Goal: Information Seeking & Learning: Check status

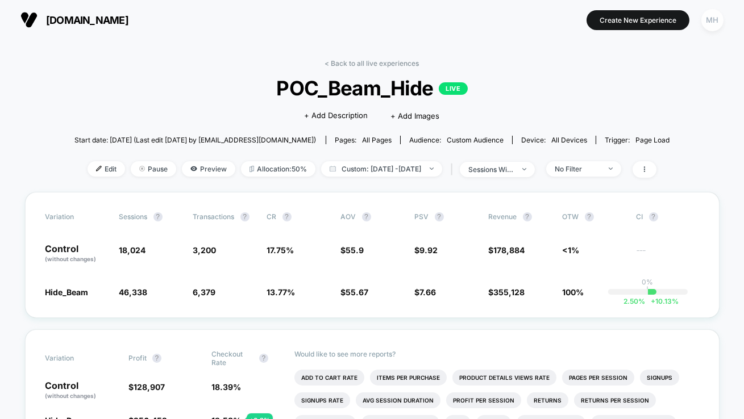
click at [714, 17] on div "MH" at bounding box center [712, 20] width 22 height 22
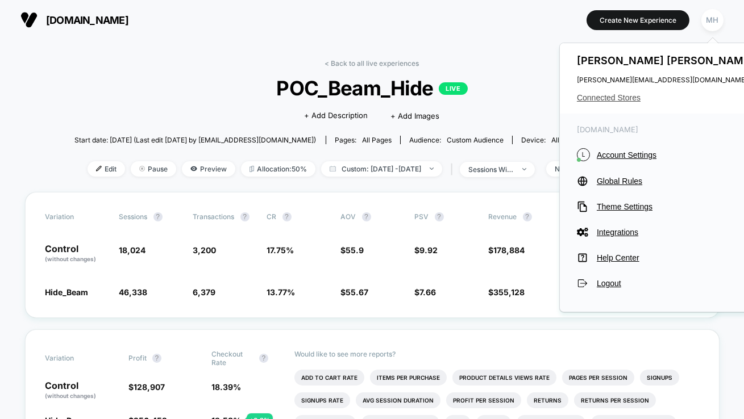
click at [616, 98] on span "Connected Stores" at bounding box center [667, 97] width 180 height 9
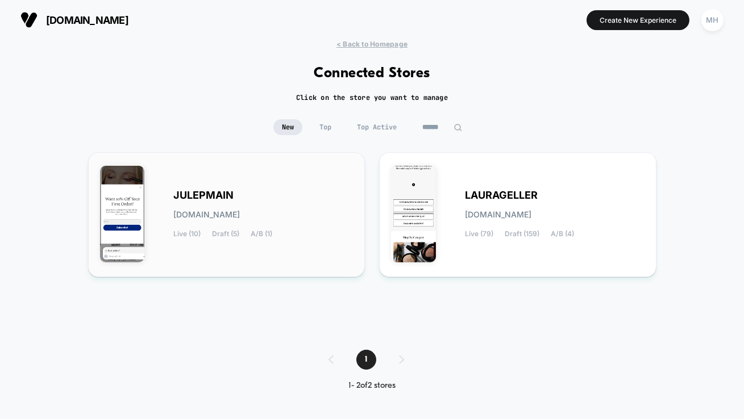
click at [288, 234] on div "JULEPMAIN [DOMAIN_NAME] Live (10) Draft (5) A/B (1)" at bounding box center [264, 214] width 180 height 47
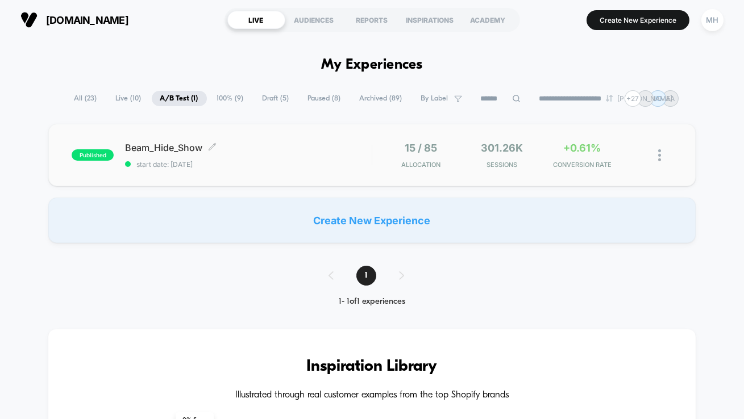
click at [190, 166] on span "start date: [DATE]" at bounding box center [248, 164] width 247 height 9
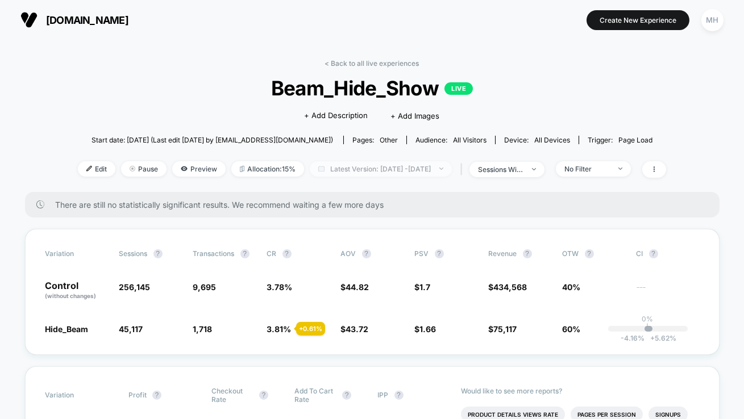
click at [344, 172] on span "Latest Version: [DATE] - [DATE]" at bounding box center [381, 168] width 142 height 15
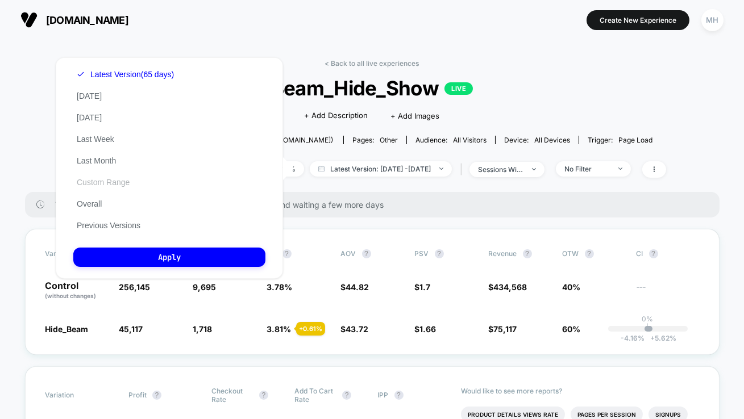
click at [106, 181] on button "Custom Range" at bounding box center [103, 182] width 60 height 10
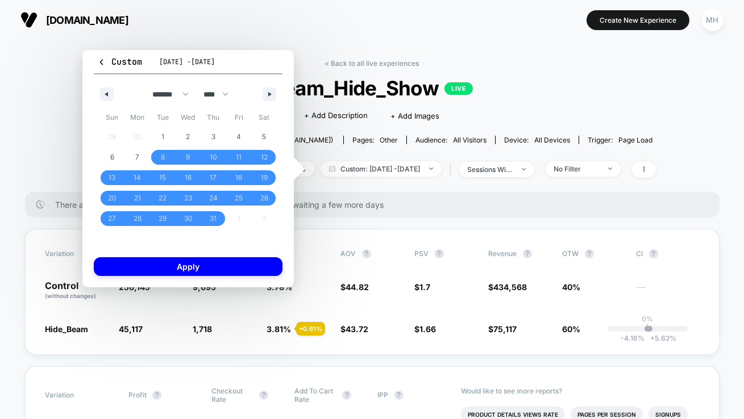
click at [265, 103] on div "******* ******** ***** ***** *** **** **** ****** ********* ******* ******** **…" at bounding box center [188, 91] width 189 height 34
click at [268, 100] on button "button" at bounding box center [269, 94] width 14 height 14
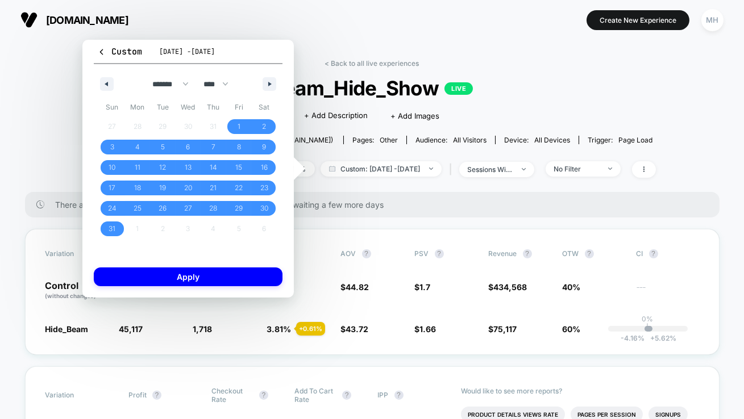
click at [268, 100] on span "Sat" at bounding box center [264, 107] width 26 height 18
click at [272, 92] on div "******* ******** ***** ***** *** **** **** ****** ********* ******* ******** **…" at bounding box center [188, 81] width 189 height 34
click at [272, 86] on button "button" at bounding box center [269, 84] width 14 height 14
select select "*"
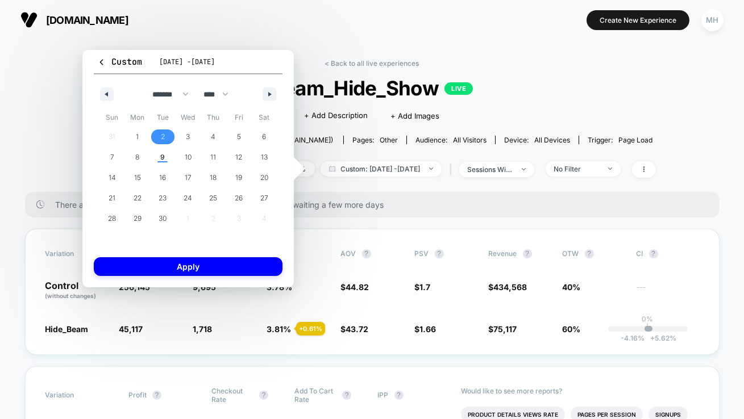
click at [157, 136] on span "2" at bounding box center [163, 137] width 26 height 15
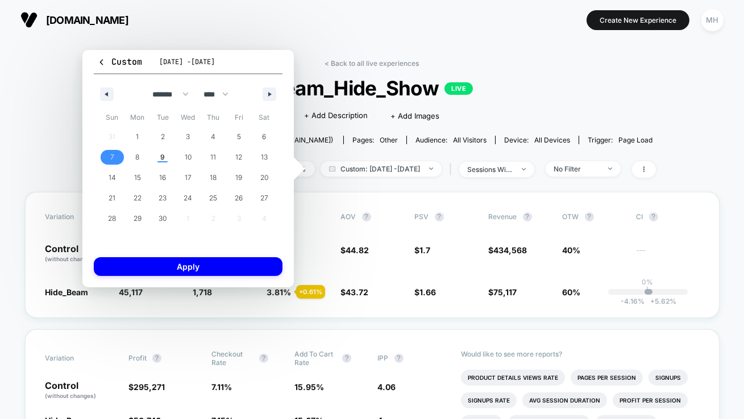
click at [117, 161] on span "7" at bounding box center [112, 157] width 26 height 15
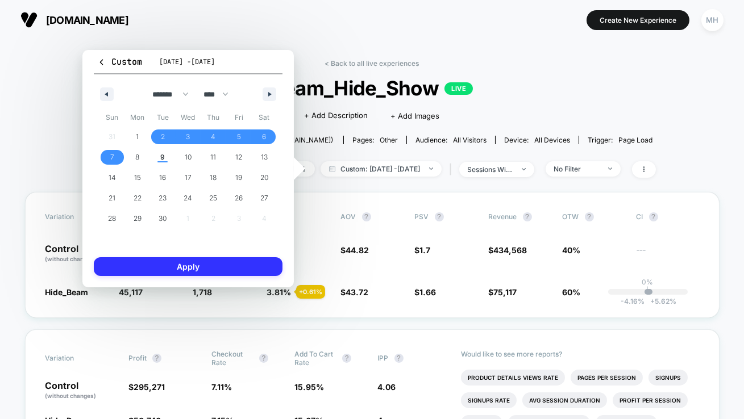
click at [156, 270] on button "Apply" at bounding box center [188, 266] width 189 height 19
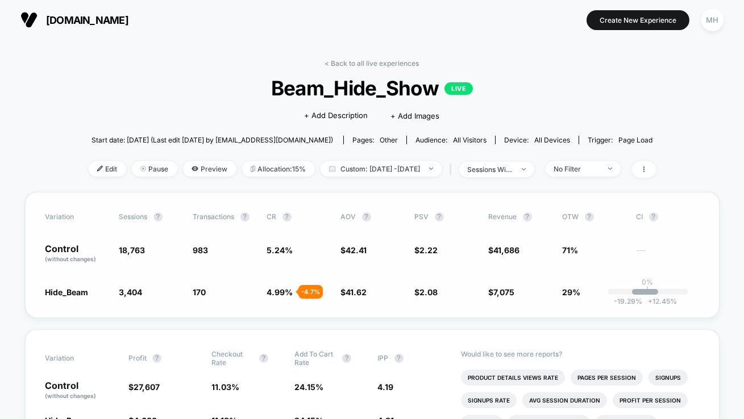
click at [275, 299] on div "Variation Sessions ? Transactions ? CR ? AOV ? PSV ? Revenue ? OTW ? CI ? Contr…" at bounding box center [372, 255] width 694 height 126
click at [280, 295] on span "4.99 %" at bounding box center [280, 292] width 26 height 10
click at [440, 285] on div "Variation Sessions ? Transactions ? CR ? AOV ? PSV ? Revenue ? OTW ? CI ? Contr…" at bounding box center [372, 255] width 694 height 126
click at [398, 165] on span "Custom: [DATE] - [DATE]" at bounding box center [380, 168] width 121 height 15
select select "*"
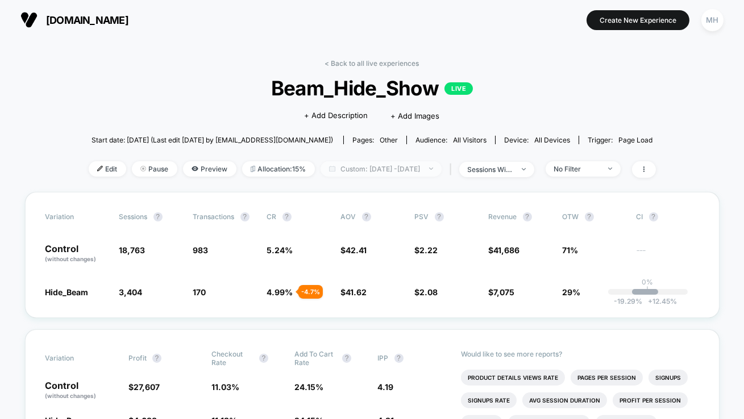
select select "****"
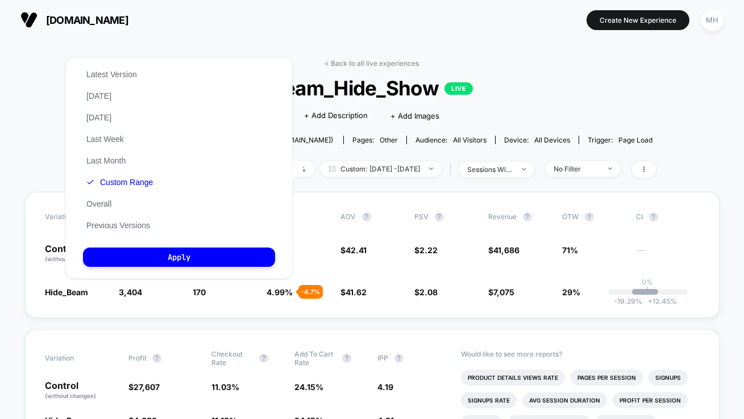
click at [124, 176] on div "Latest Version [DATE] [DATE] Last Week Last Month Custom Range Overall Previous…" at bounding box center [119, 150] width 73 height 173
click at [124, 180] on button "Custom Range" at bounding box center [119, 182] width 73 height 10
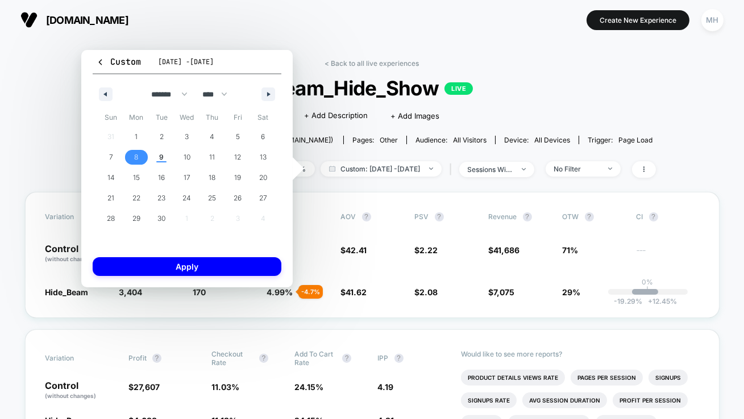
click at [139, 162] on span "8" at bounding box center [137, 157] width 26 height 15
click at [176, 266] on button "Apply" at bounding box center [187, 266] width 189 height 19
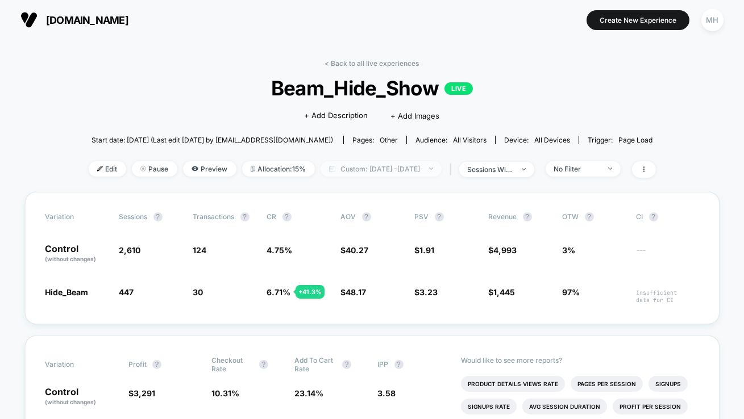
click at [408, 173] on span "Custom: [DATE] - [DATE]" at bounding box center [380, 168] width 121 height 15
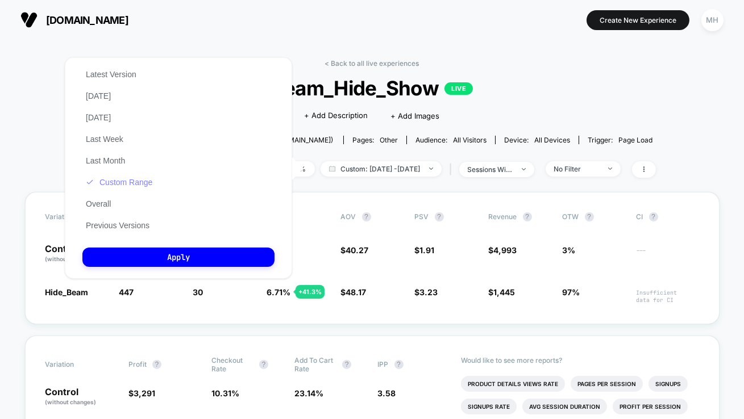
click at [132, 186] on button "Custom Range" at bounding box center [118, 182] width 73 height 10
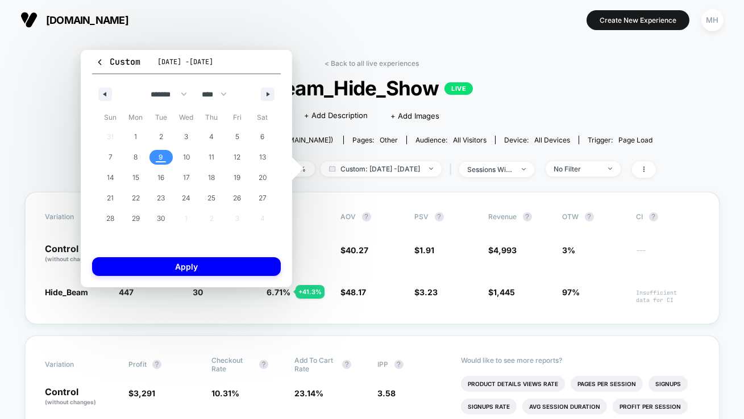
click at [159, 162] on span "9" at bounding box center [161, 157] width 5 height 20
click at [160, 161] on span "9" at bounding box center [161, 157] width 5 height 20
click at [242, 266] on button "Apply" at bounding box center [186, 266] width 189 height 19
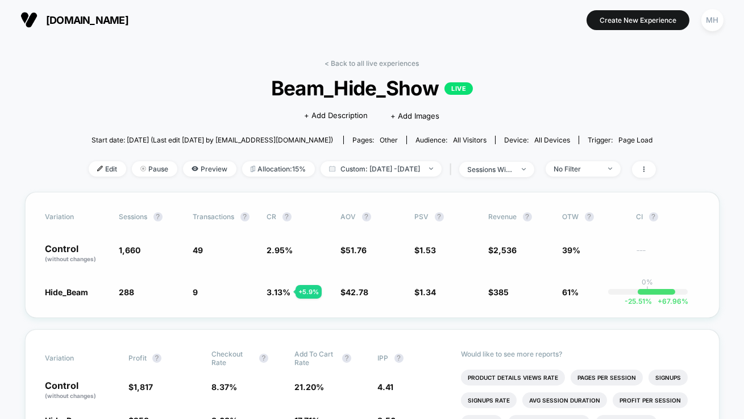
click at [350, 283] on div "Variation Sessions ? Transactions ? CR ? AOV ? PSV ? Revenue ? OTW ? CI ? Contr…" at bounding box center [372, 255] width 694 height 126
click at [353, 252] on span "51.76" at bounding box center [356, 250] width 21 height 10
click at [339, 241] on div "Variation Sessions ? Transactions ? CR ? AOV ? PSV ? Revenue ? OTW ? CI ? Contr…" at bounding box center [372, 255] width 694 height 126
click at [365, 289] on span "42.78" at bounding box center [357, 292] width 23 height 10
click at [422, 163] on span "Custom: [DATE] - [DATE]" at bounding box center [380, 168] width 121 height 15
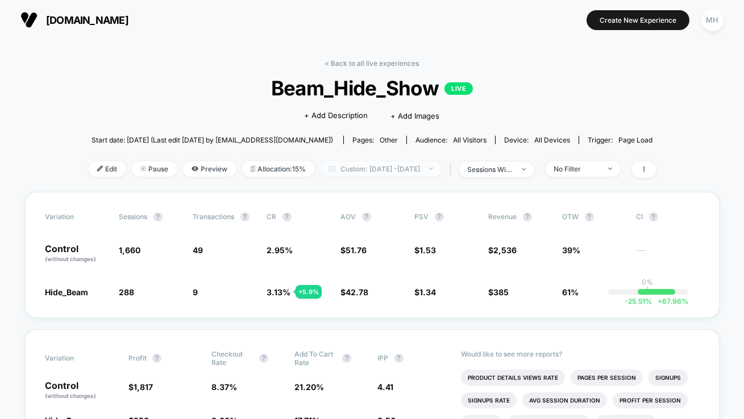
select select "*"
select select "****"
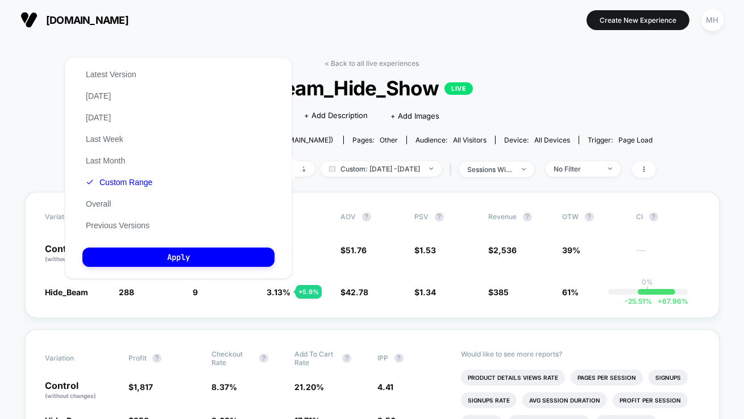
click at [109, 181] on button "Custom Range" at bounding box center [118, 182] width 73 height 10
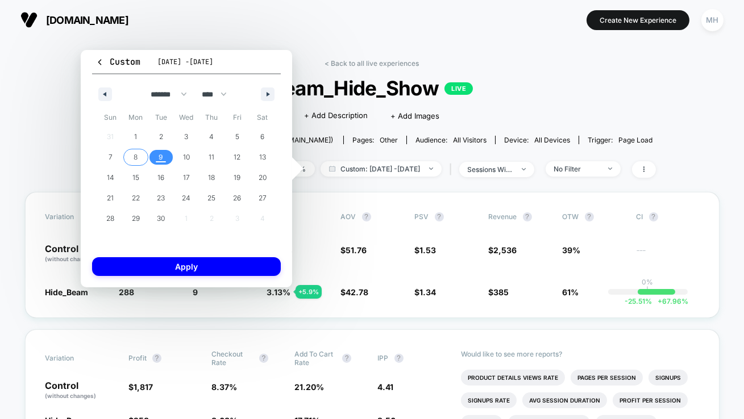
click at [134, 153] on span "8" at bounding box center [136, 157] width 4 height 20
click at [164, 278] on div "Custom [DATE] - [DATE] ******* ******** ***** ***** *** **** **** ****** ******…" at bounding box center [186, 168] width 211 height 237
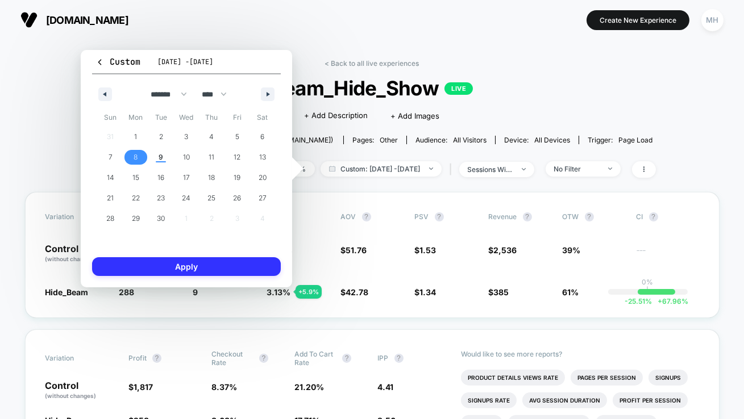
click at [166, 273] on button "Apply" at bounding box center [186, 266] width 189 height 19
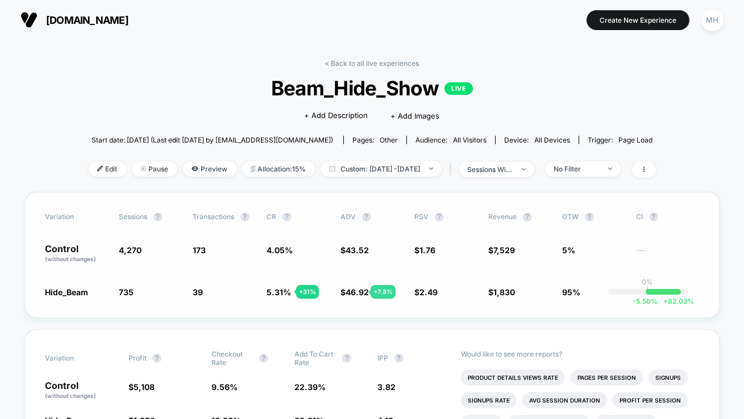
click at [357, 292] on span "46.92" at bounding box center [357, 292] width 23 height 10
click at [394, 173] on span "Custom: [DATE] - [DATE]" at bounding box center [380, 168] width 121 height 15
select select "*"
select select "****"
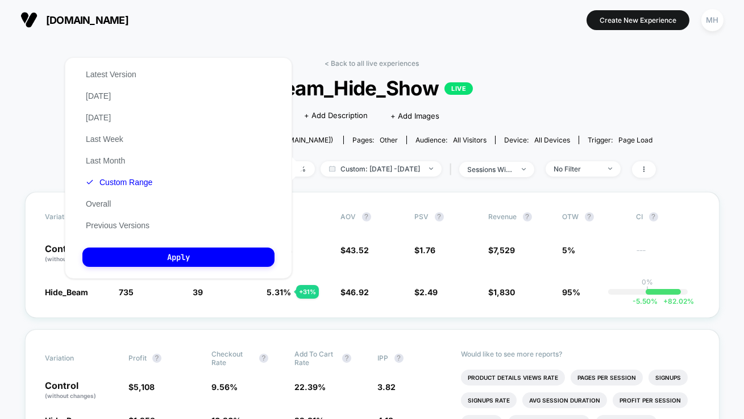
click at [121, 174] on div "Latest Version [DATE] [DATE] Last Week Last Month Custom Range Overall Previous…" at bounding box center [118, 150] width 73 height 173
click at [132, 187] on button "Custom Range" at bounding box center [118, 182] width 73 height 10
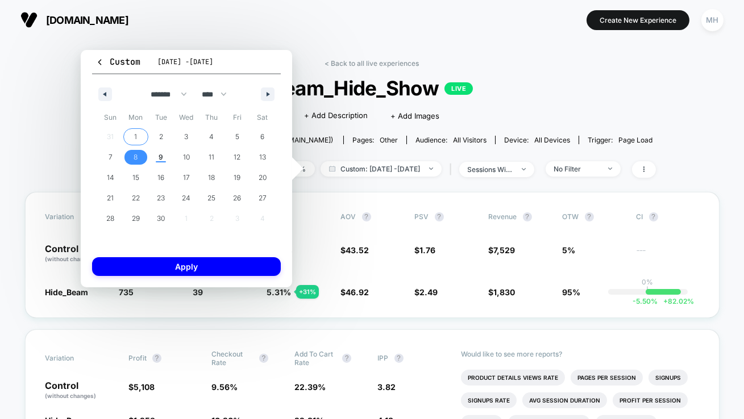
click at [143, 139] on span "1" at bounding box center [136, 137] width 26 height 15
click at [157, 160] on span "9" at bounding box center [161, 157] width 26 height 15
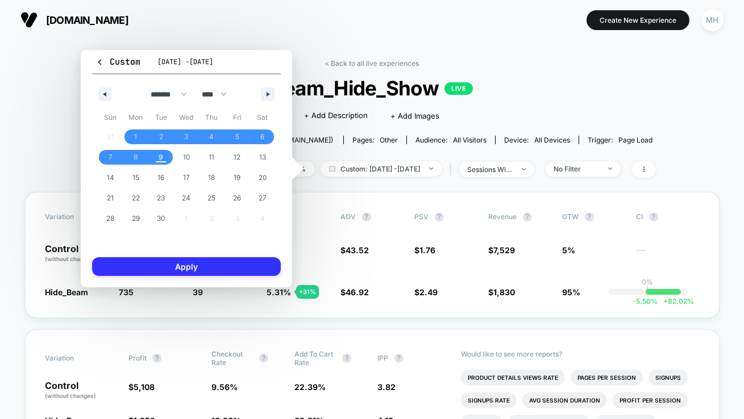
click at [171, 262] on button "Apply" at bounding box center [186, 266] width 189 height 19
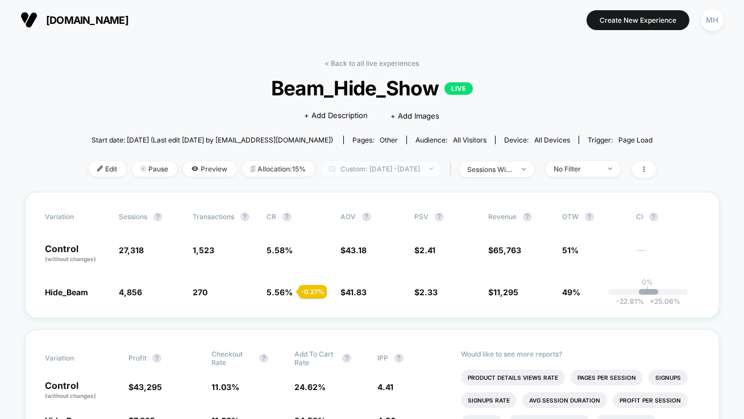
click at [395, 169] on span "Custom: [DATE] - [DATE]" at bounding box center [380, 168] width 121 height 15
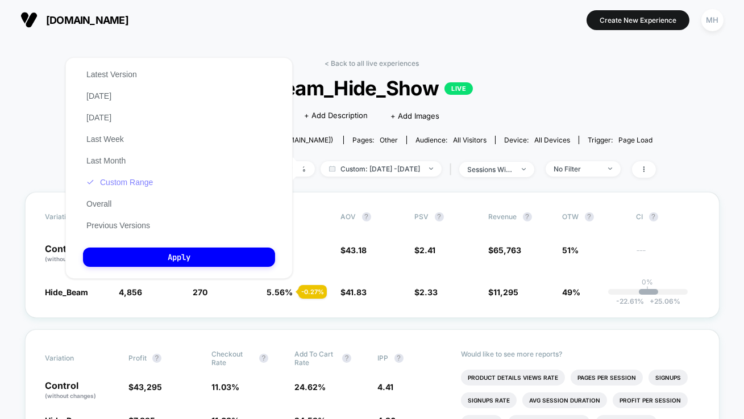
click at [129, 181] on button "Custom Range" at bounding box center [119, 182] width 73 height 10
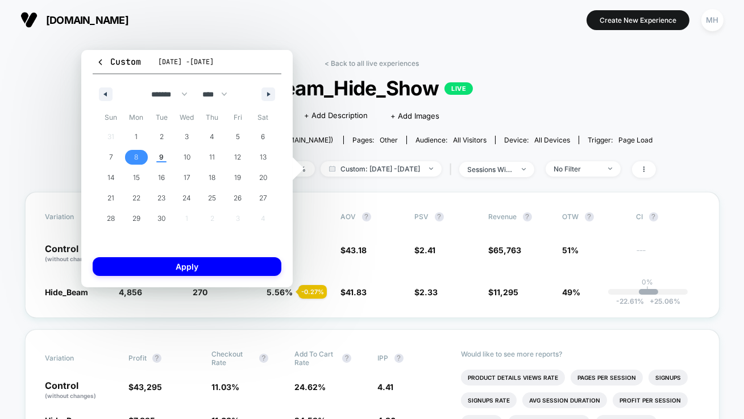
click at [137, 161] on span "8" at bounding box center [136, 157] width 4 height 20
click at [162, 269] on button "Apply" at bounding box center [187, 266] width 189 height 19
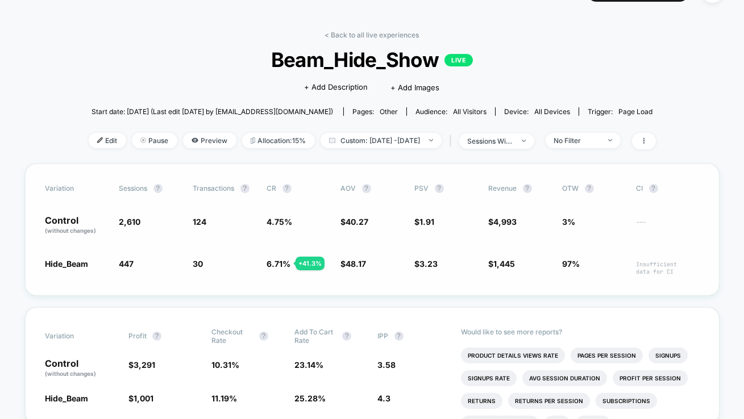
scroll to position [31, 0]
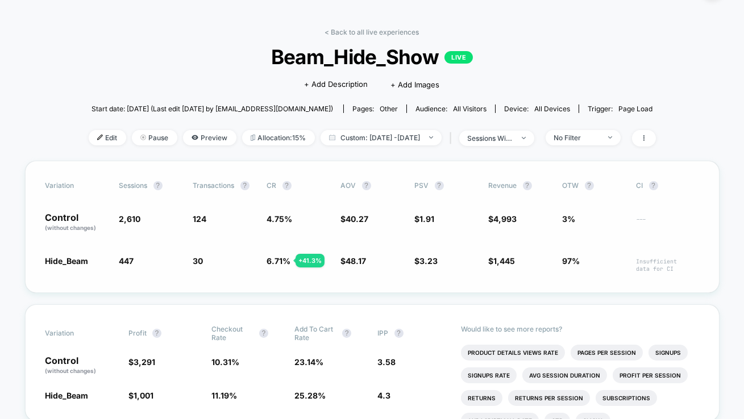
click at [278, 262] on span "6.71 %" at bounding box center [279, 261] width 24 height 10
click at [131, 216] on span "2,610" at bounding box center [130, 219] width 22 height 10
click at [429, 140] on span "Custom: [DATE] - [DATE]" at bounding box center [380, 137] width 121 height 15
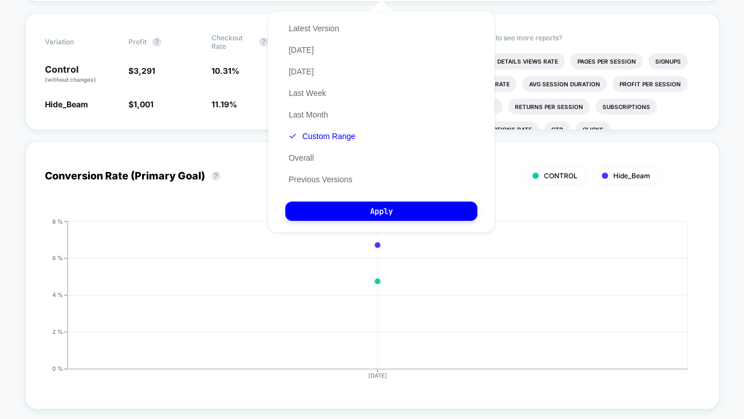
scroll to position [0, 0]
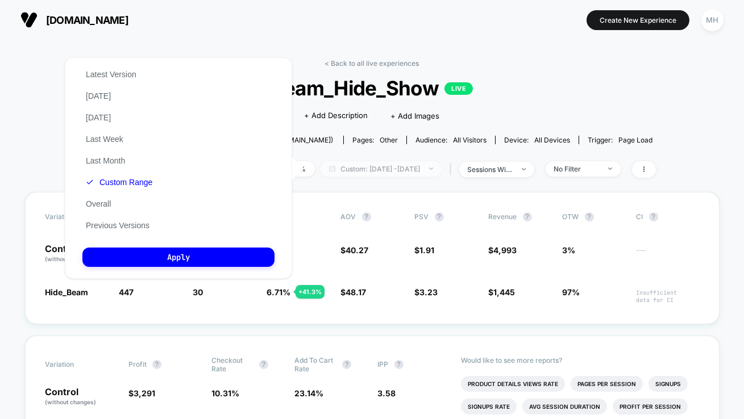
click at [422, 161] on span "Custom: [DATE] - [DATE]" at bounding box center [380, 168] width 121 height 15
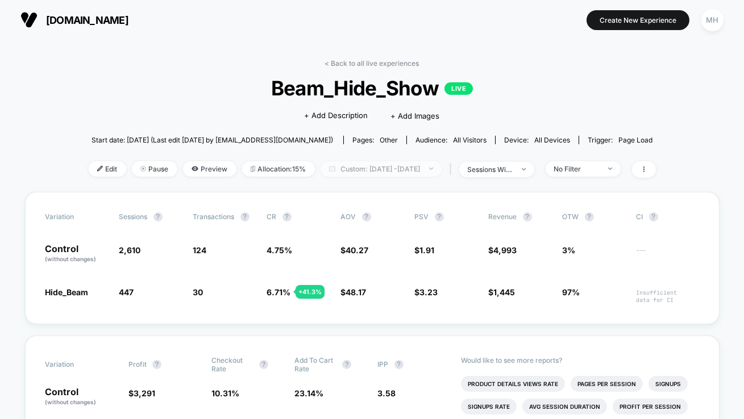
click at [422, 166] on span "Custom: [DATE] - [DATE]" at bounding box center [380, 168] width 121 height 15
select select "*"
select select "****"
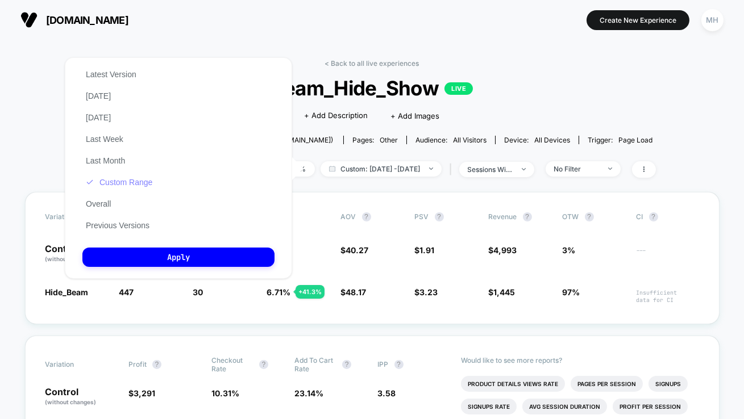
click at [120, 186] on button "Custom Range" at bounding box center [118, 182] width 73 height 10
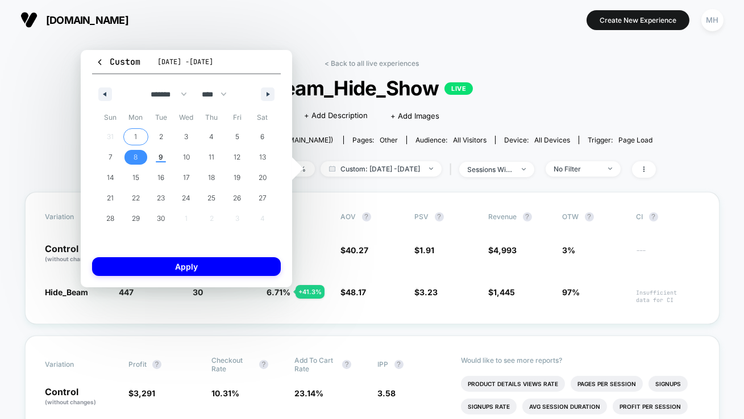
click at [132, 136] on span "1" at bounding box center [136, 137] width 26 height 15
click at [159, 161] on span "9" at bounding box center [161, 157] width 5 height 20
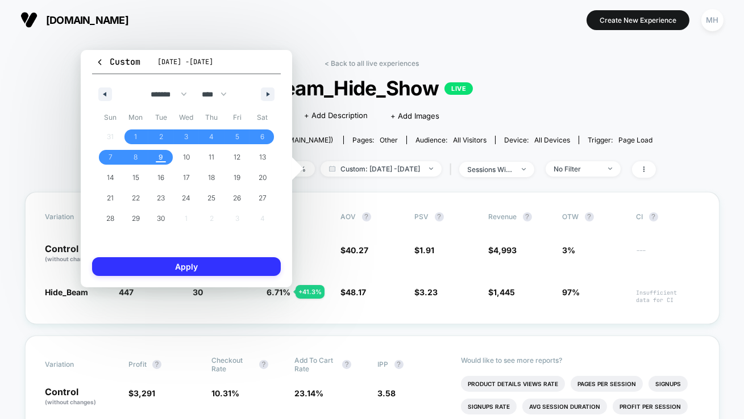
click at [157, 266] on button "Apply" at bounding box center [186, 266] width 189 height 19
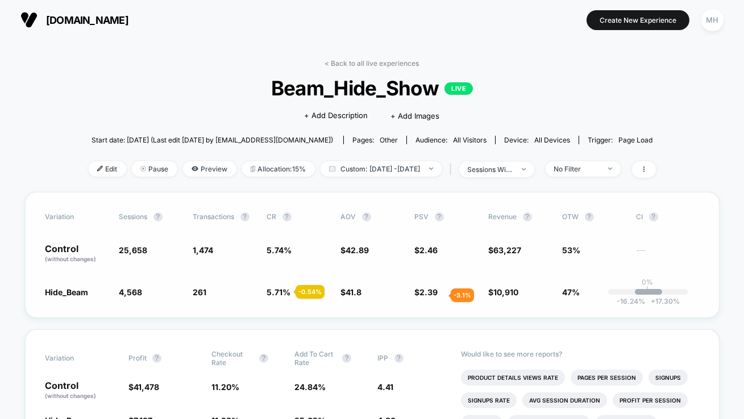
click at [437, 295] on span "2.39" at bounding box center [429, 292] width 18 height 10
click at [719, 20] on div "MH" at bounding box center [712, 20] width 22 height 22
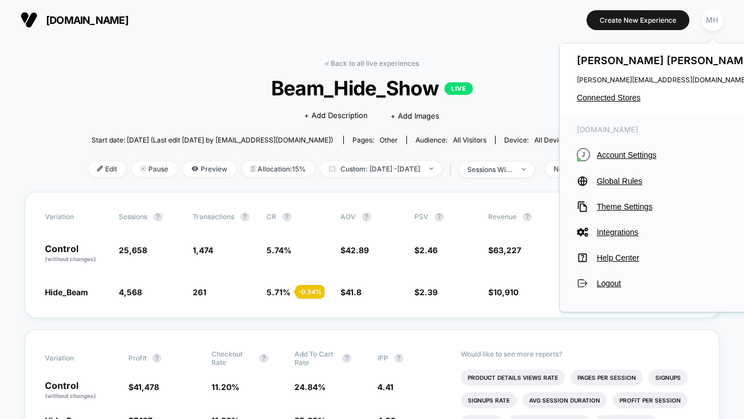
click at [479, 24] on section at bounding box center [371, 20] width 231 height 28
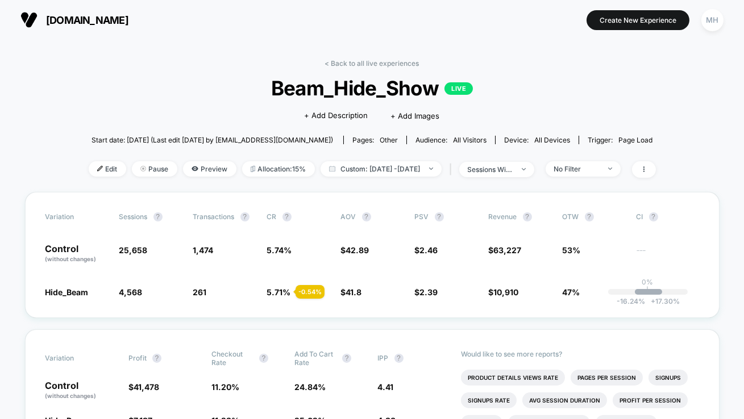
click at [48, 20] on span "[DOMAIN_NAME]" at bounding box center [87, 20] width 82 height 12
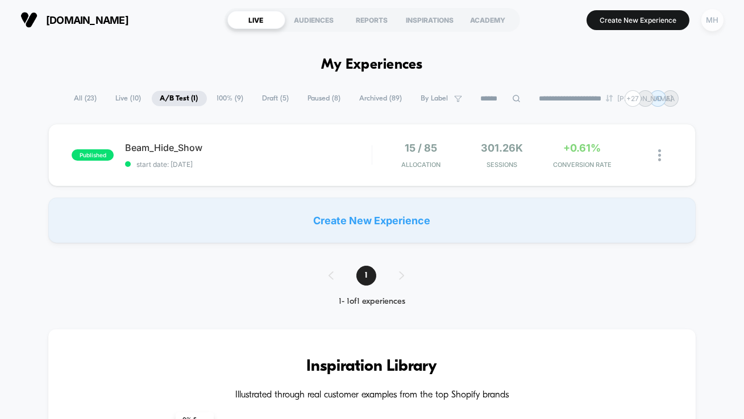
click at [711, 25] on div "MH" at bounding box center [712, 20] width 22 height 22
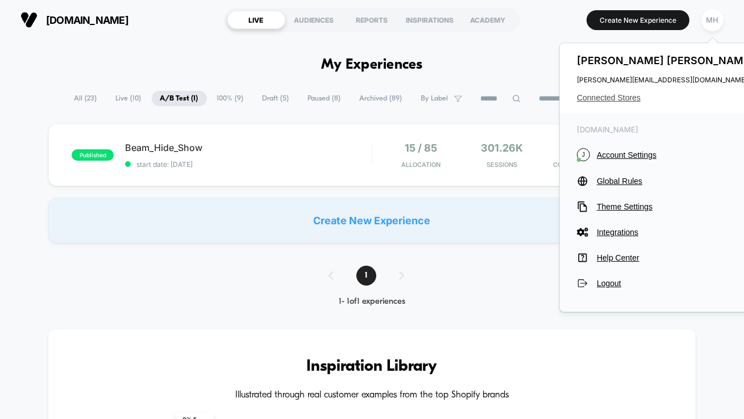
click at [609, 100] on span "Connected Stores" at bounding box center [667, 97] width 180 height 9
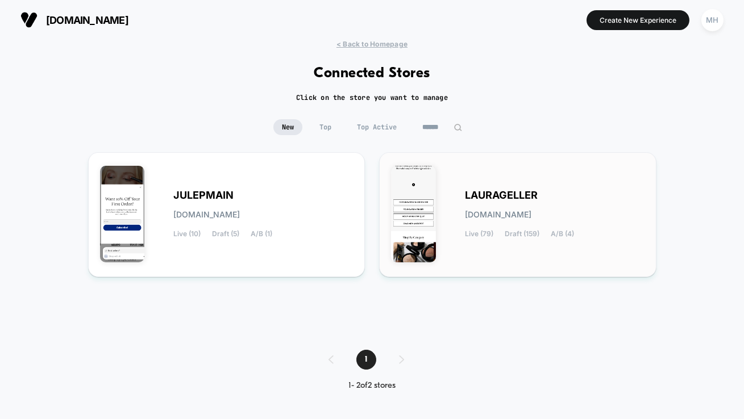
click at [561, 203] on div "[PERSON_NAME][DOMAIN_NAME] Live (79) Draft (159) A/B (4)" at bounding box center [555, 214] width 180 height 47
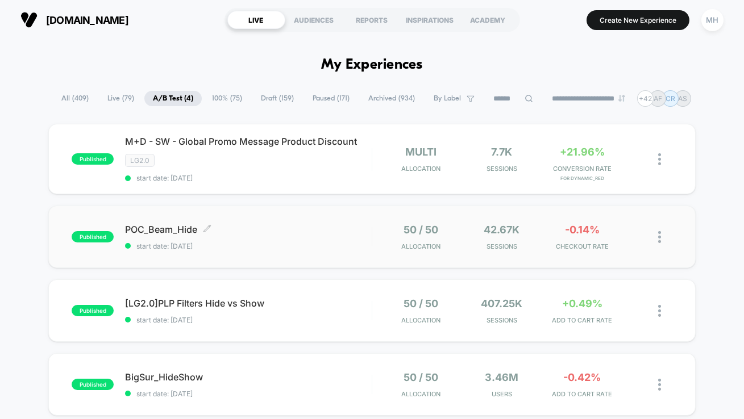
click at [266, 228] on span "POC_Beam_Hide Click to edit experience details" at bounding box center [248, 229] width 247 height 11
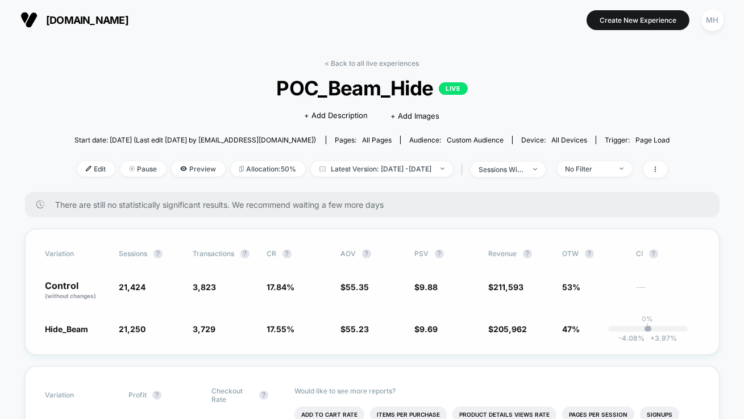
click at [407, 329] on div "Hide_Beam 21,250 - 0.81 % 3,729 - 1.7 % 17.55 % - 1.7 % $ 55.23 - 0.21 % $ 9.69…" at bounding box center [371, 328] width 653 height 11
click at [544, 163] on span "sessions with impression" at bounding box center [507, 169] width 75 height 15
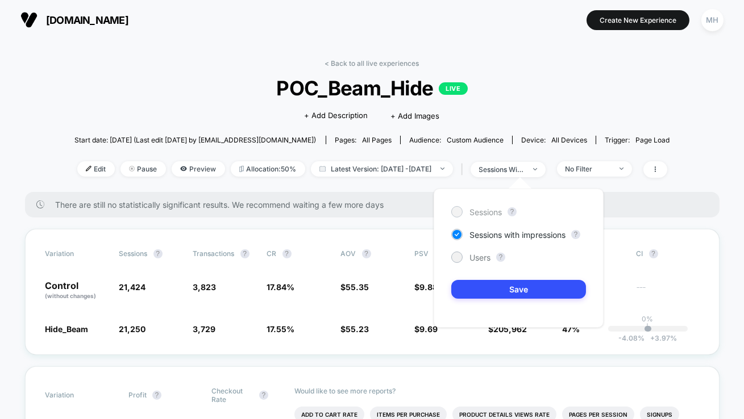
click at [464, 212] on div "Sessions" at bounding box center [476, 211] width 51 height 11
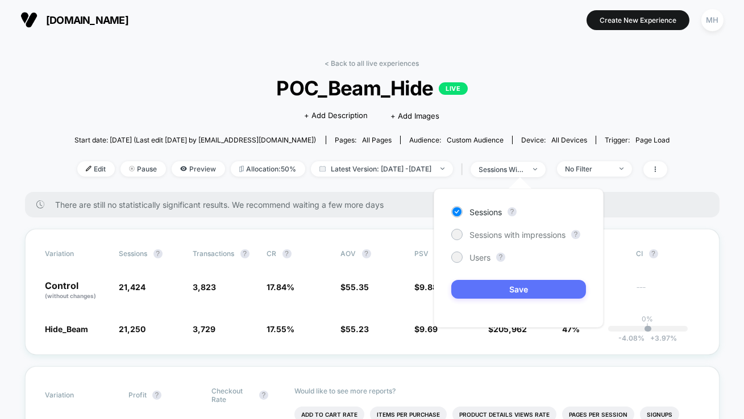
click at [514, 283] on button "Save" at bounding box center [518, 289] width 135 height 19
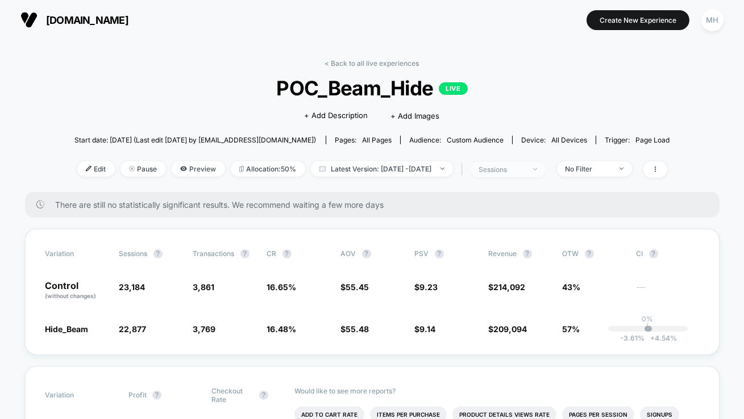
click at [521, 167] on div "sessions" at bounding box center [501, 169] width 45 height 9
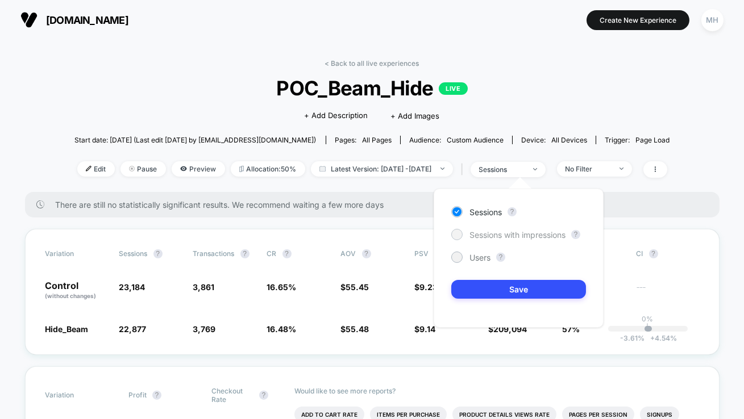
click at [490, 234] on span "Sessions with impressions" at bounding box center [517, 235] width 96 height 10
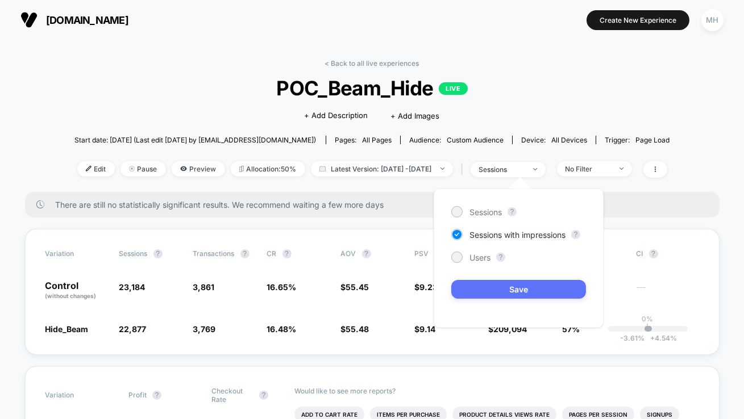
click at [487, 291] on button "Save" at bounding box center [518, 289] width 135 height 19
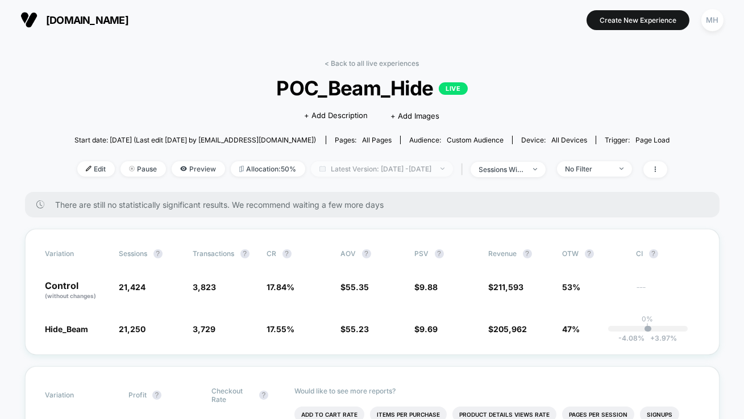
click at [351, 169] on span "Latest Version: [DATE] - [DATE]" at bounding box center [382, 168] width 142 height 15
select select "*"
select select "****"
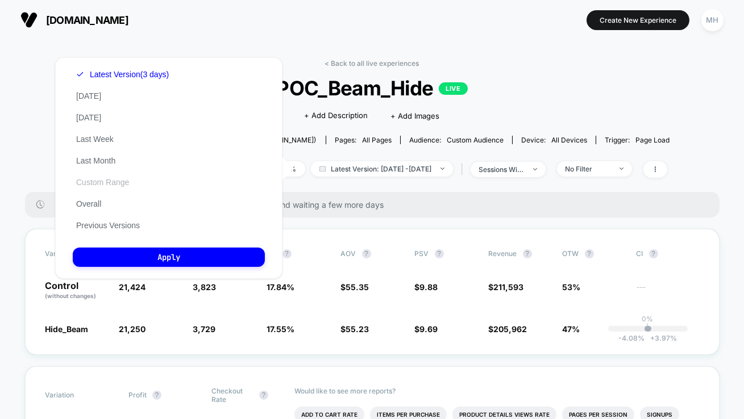
click at [103, 179] on button "Custom Range" at bounding box center [103, 182] width 60 height 10
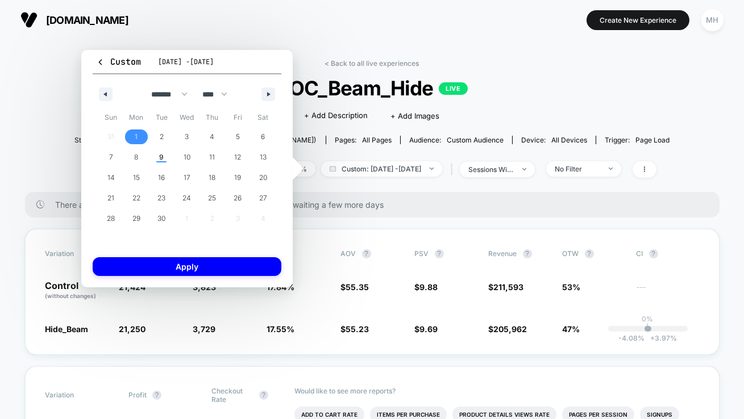
click at [141, 128] on button "1" at bounding box center [137, 137] width 26 height 20
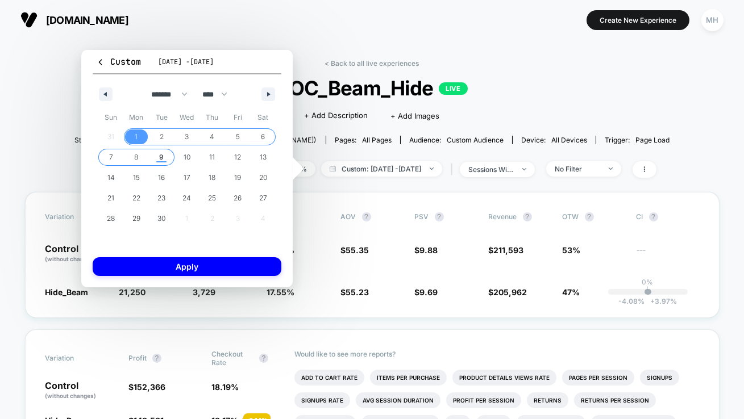
click at [166, 160] on span "9" at bounding box center [162, 157] width 26 height 15
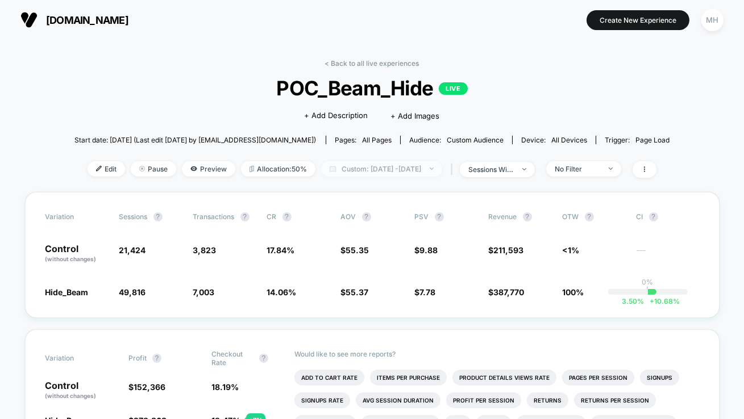
click at [390, 162] on span "Custom: [DATE] - [DATE]" at bounding box center [381, 168] width 121 height 15
select select "*"
select select "****"
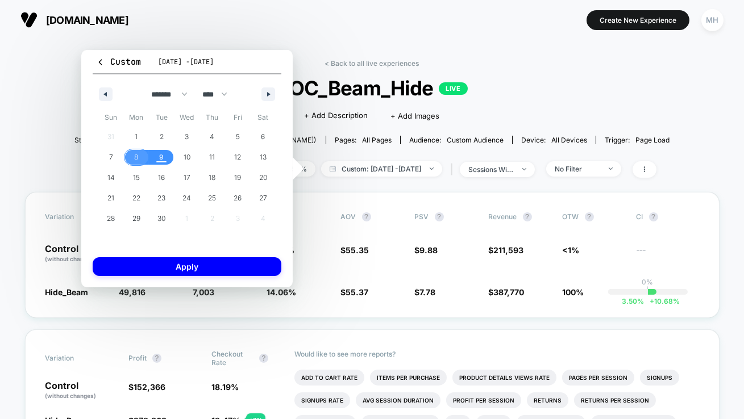
click at [143, 165] on button "8" at bounding box center [137, 157] width 26 height 20
click at [157, 165] on button "9" at bounding box center [162, 157] width 26 height 20
click at [163, 265] on button "Apply" at bounding box center [187, 266] width 189 height 19
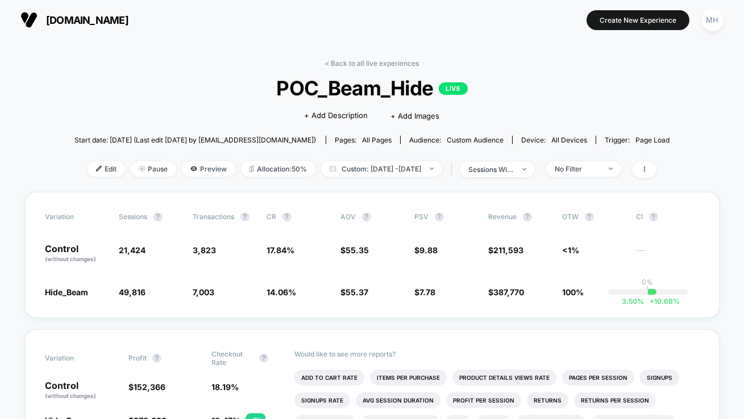
scroll to position [130, 0]
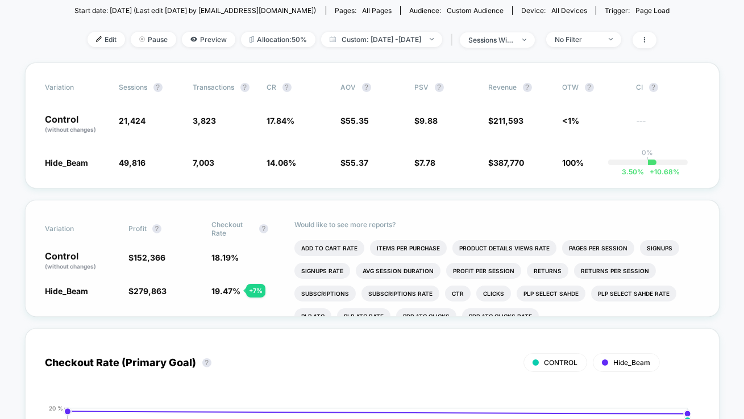
click at [230, 280] on div "Variation Profit ? Checkout Rate ? Control (without changes) $ 152,366 18.19 % …" at bounding box center [372, 258] width 694 height 117
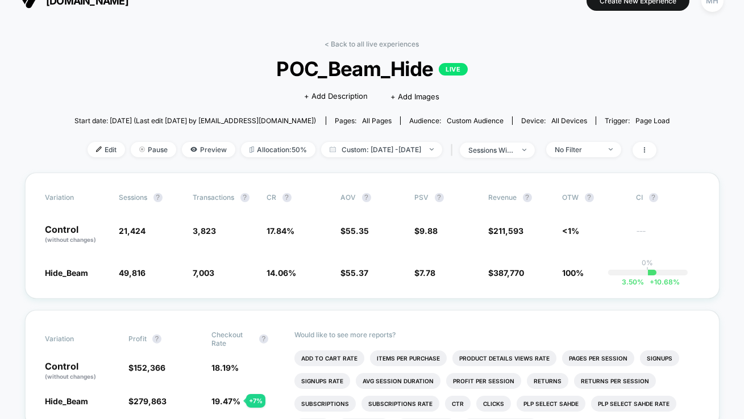
scroll to position [0, 0]
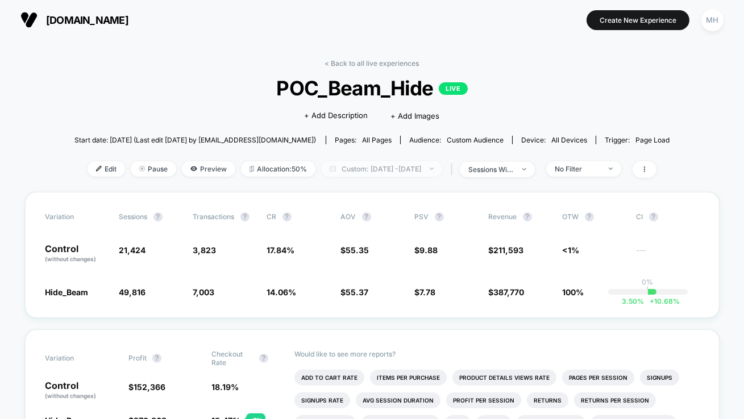
click at [439, 172] on span "Custom: [DATE] - [DATE]" at bounding box center [381, 168] width 121 height 15
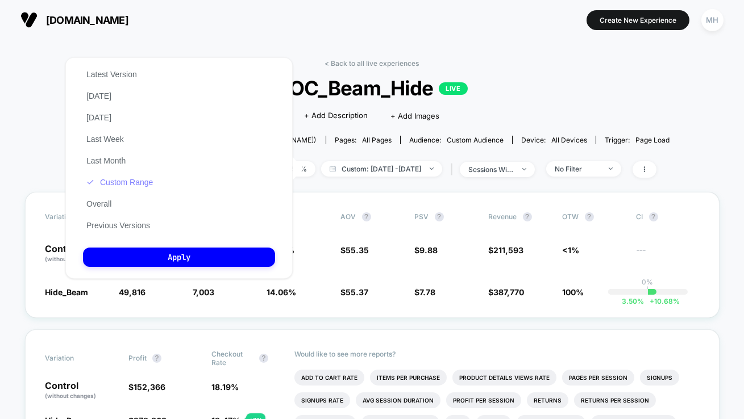
click at [140, 185] on button "Custom Range" at bounding box center [119, 182] width 73 height 10
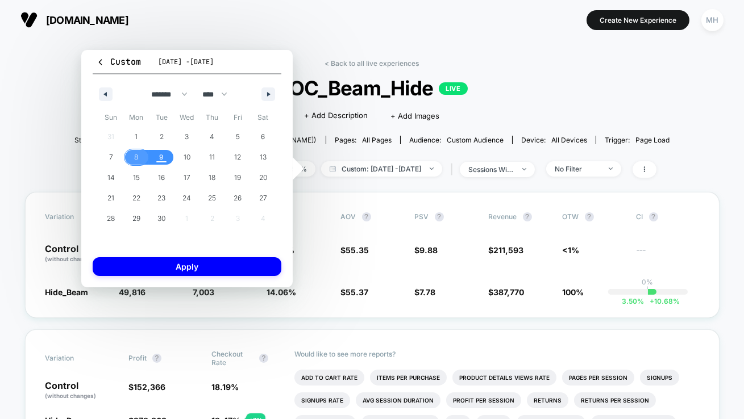
click at [137, 158] on span "8" at bounding box center [136, 157] width 4 height 20
click at [161, 155] on span "9" at bounding box center [161, 157] width 5 height 20
click at [195, 268] on button "Apply" at bounding box center [187, 266] width 189 height 19
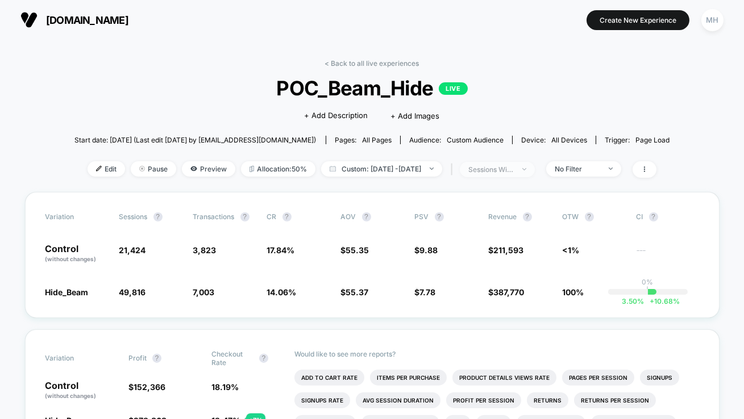
click at [535, 162] on span "sessions with impression" at bounding box center [497, 169] width 75 height 15
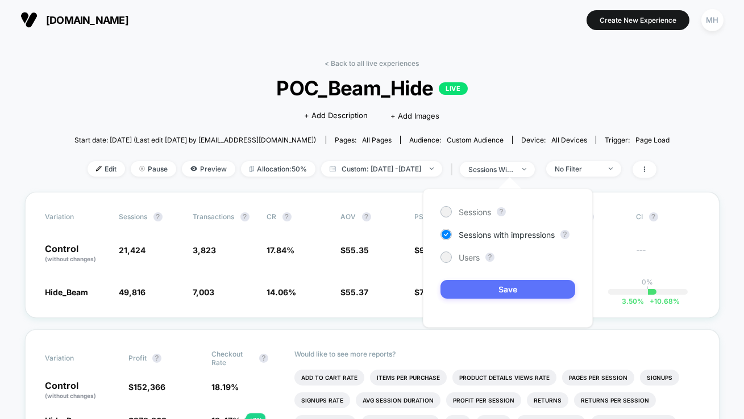
click at [532, 290] on button "Save" at bounding box center [507, 289] width 135 height 19
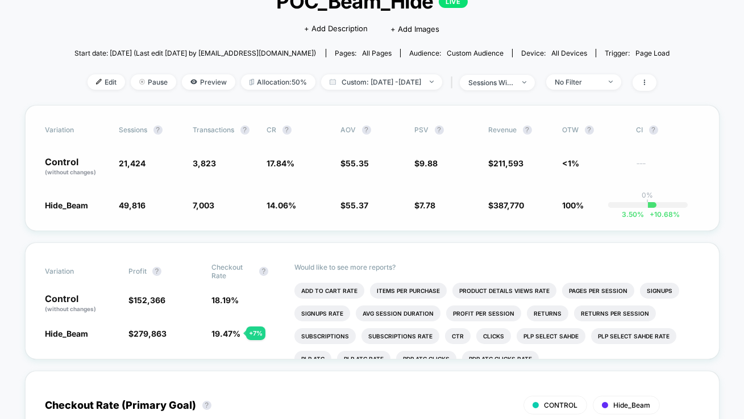
scroll to position [91, 0]
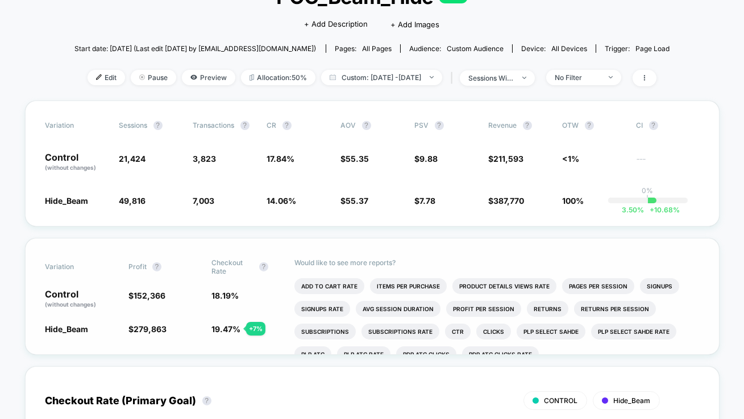
click at [245, 339] on div "Variation Profit ? Checkout Rate ? Control (without changes) $ 152,366 18.19 % …" at bounding box center [372, 296] width 694 height 117
click at [226, 328] on span "19.47 %" at bounding box center [225, 329] width 29 height 10
click at [223, 330] on span "19.47 %" at bounding box center [225, 329] width 29 height 10
click at [221, 290] on span "18.19 %" at bounding box center [247, 299] width 72 height 19
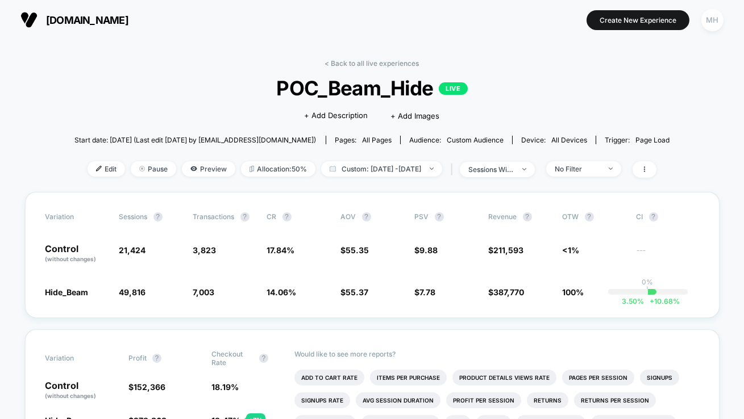
click at [715, 26] on div "MH" at bounding box center [712, 20] width 22 height 22
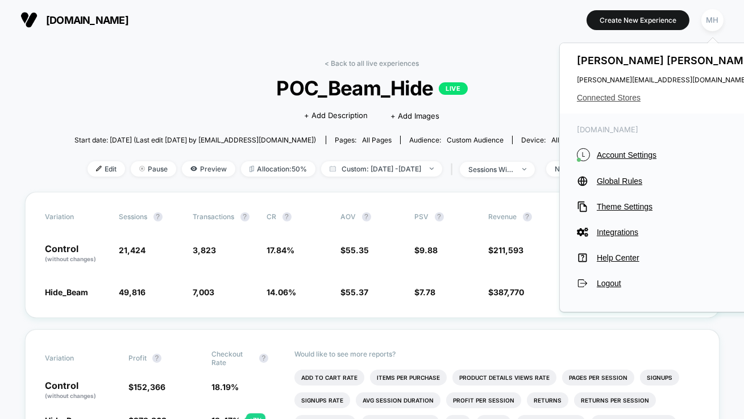
click at [611, 101] on span "Connected Stores" at bounding box center [667, 97] width 180 height 9
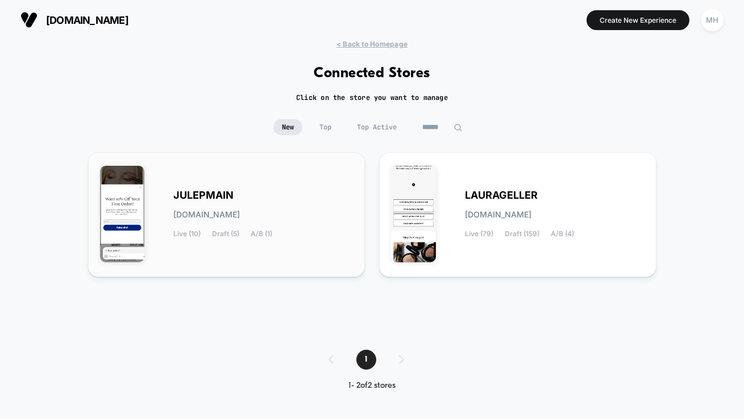
click at [293, 205] on div "JULEPMAIN [DOMAIN_NAME] Live (10) Draft (5) A/B (1)" at bounding box center [264, 214] width 180 height 47
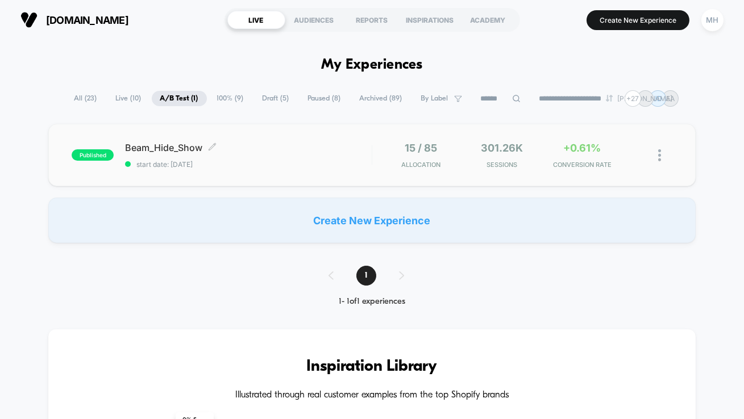
click at [291, 161] on span "start date: [DATE]" at bounding box center [248, 164] width 247 height 9
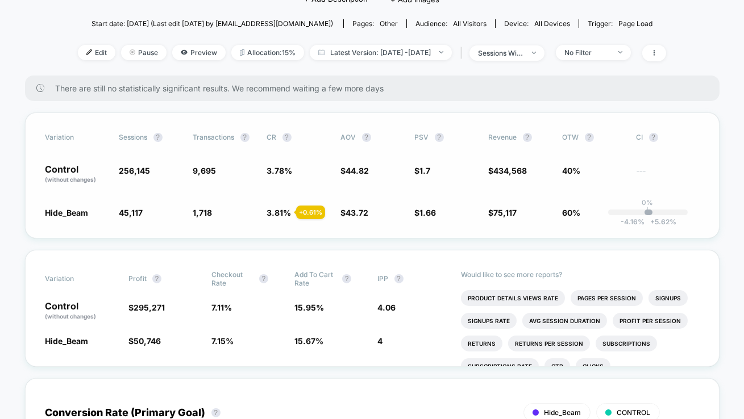
scroll to position [115, 0]
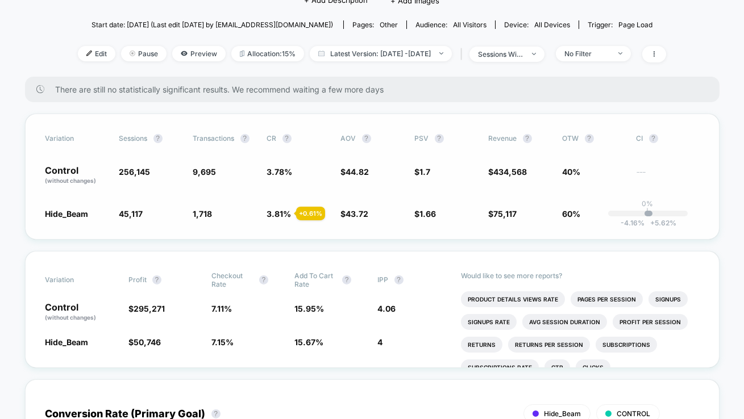
click at [277, 220] on div "Variation Sessions ? Transactions ? CR ? AOV ? PSV ? Revenue ? OTW ? CI ? Contr…" at bounding box center [372, 177] width 694 height 126
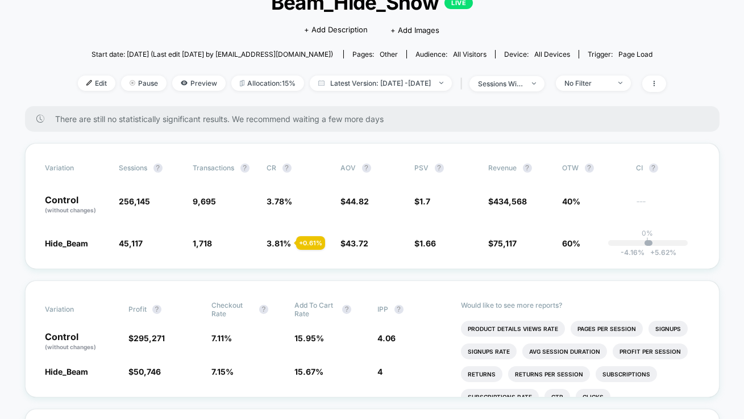
scroll to position [86, 0]
click at [316, 262] on div "Variation Sessions ? Transactions ? CR ? AOV ? PSV ? Revenue ? OTW ? CI ? Contr…" at bounding box center [372, 206] width 694 height 126
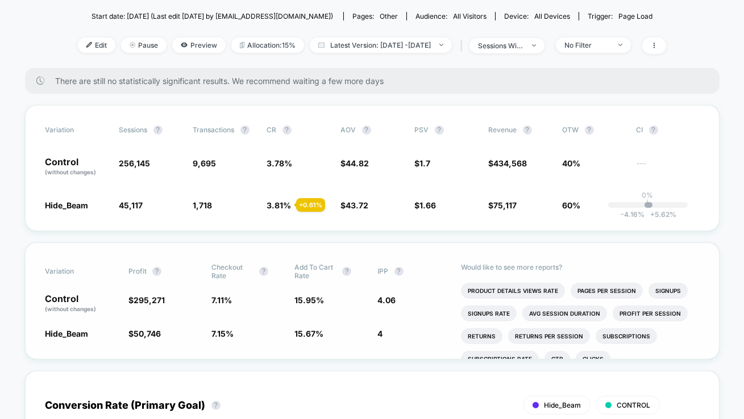
scroll to position [124, 0]
click at [331, 214] on div "Variation Sessions ? Transactions ? CR ? AOV ? PSV ? Revenue ? OTW ? CI ? Contr…" at bounding box center [372, 168] width 694 height 126
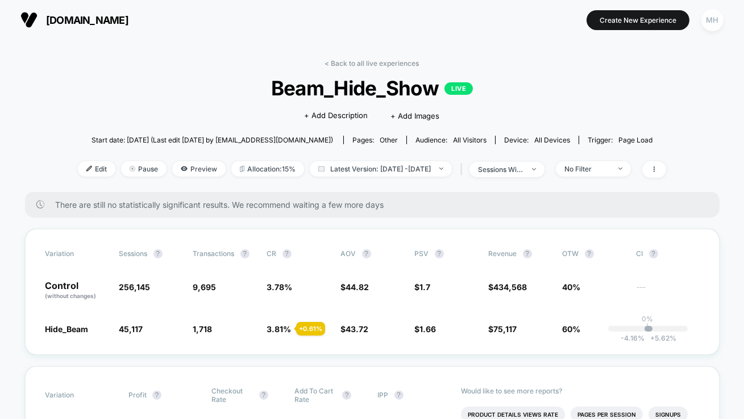
click at [714, 17] on div "MH" at bounding box center [712, 20] width 22 height 22
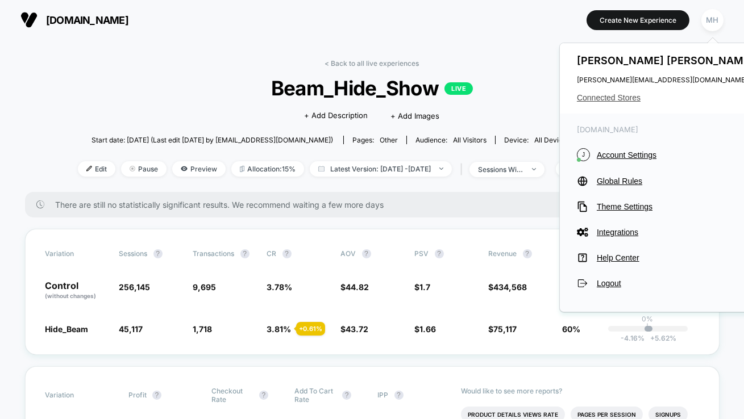
click at [628, 97] on span "Connected Stores" at bounding box center [667, 97] width 180 height 9
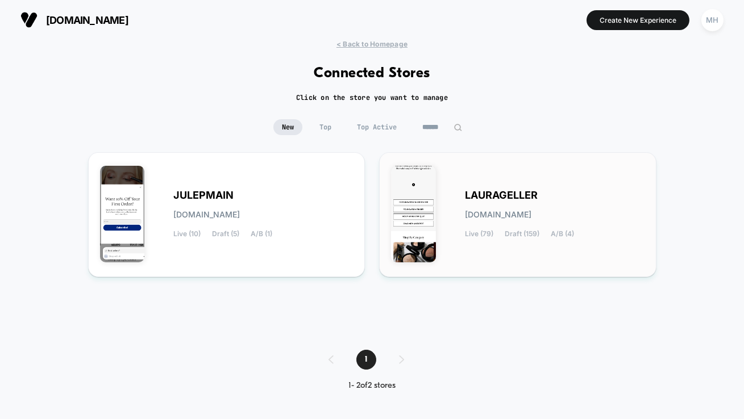
click at [515, 191] on span "LAURAGELLER" at bounding box center [501, 195] width 73 height 8
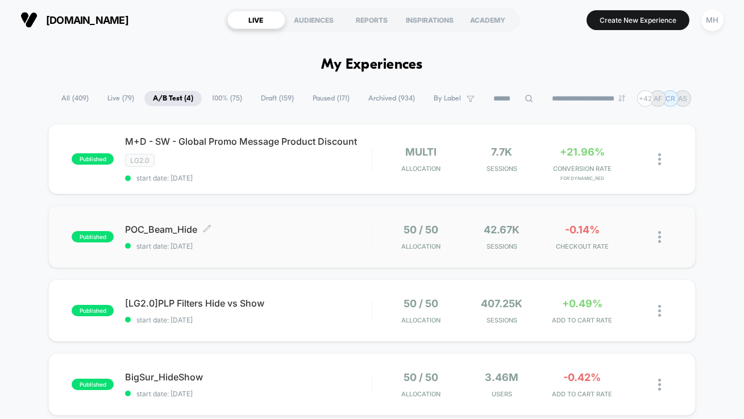
click at [250, 235] on div "POC_Beam_Hide Click to edit experience details Click to edit experience details…" at bounding box center [248, 237] width 247 height 27
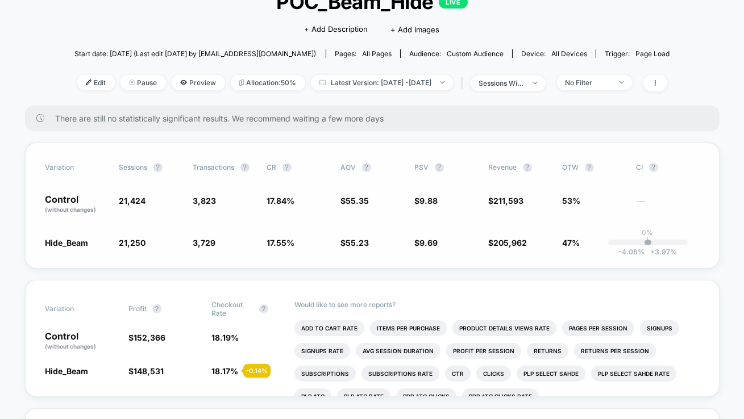
scroll to position [85, 0]
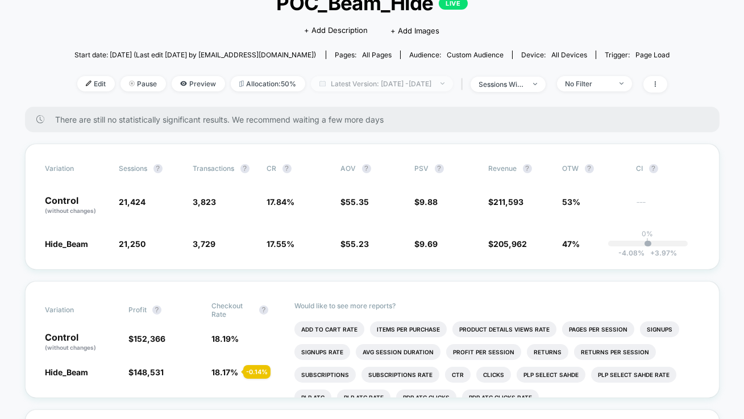
click at [358, 89] on span "Latest Version: [DATE] - [DATE]" at bounding box center [382, 83] width 142 height 15
select select "*"
select select "****"
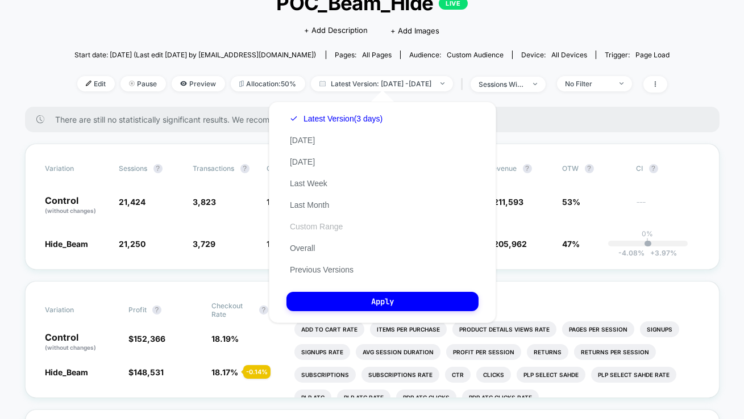
click at [306, 230] on button "Custom Range" at bounding box center [316, 227] width 60 height 10
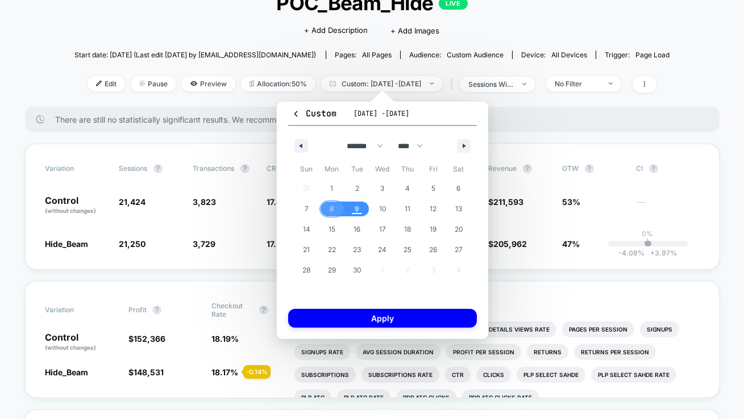
click at [335, 214] on span "8" at bounding box center [332, 209] width 26 height 15
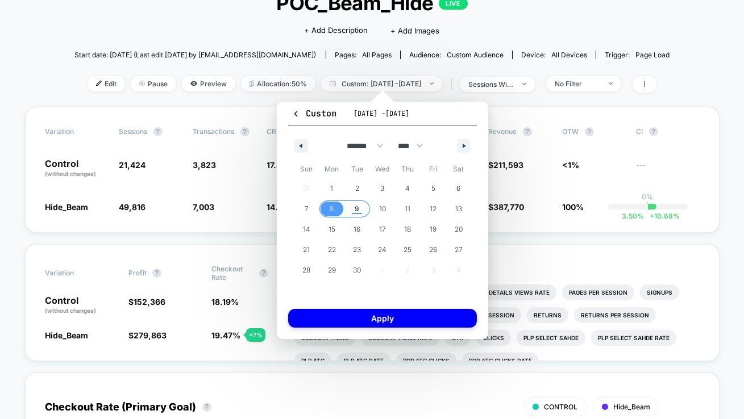
click at [353, 214] on span "9" at bounding box center [357, 209] width 26 height 15
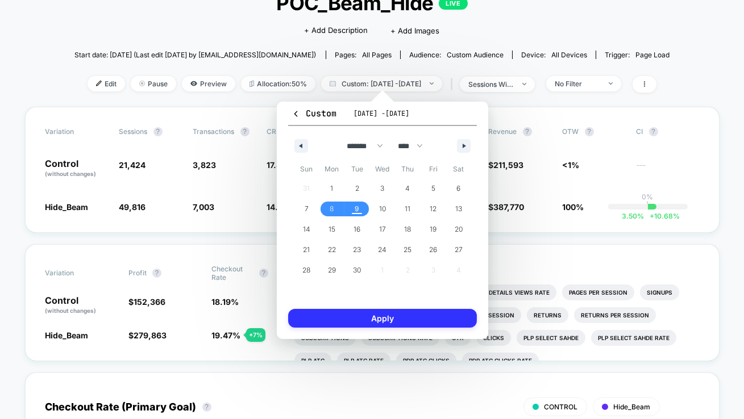
click at [352, 319] on button "Apply" at bounding box center [382, 318] width 189 height 19
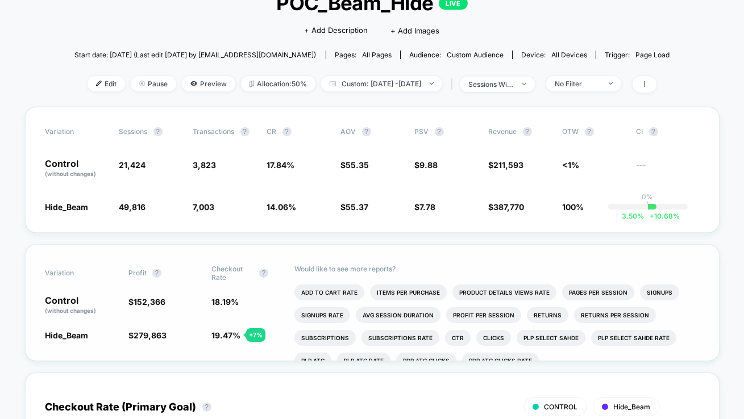
click at [252, 334] on div "+ 7 %" at bounding box center [255, 335] width 19 height 14
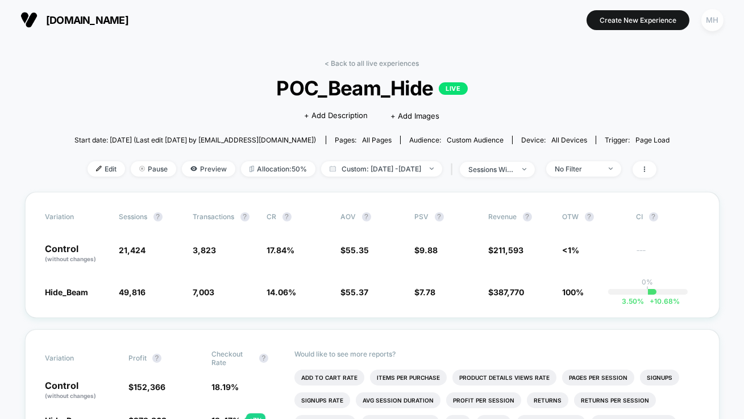
click at [712, 24] on div "MH" at bounding box center [712, 20] width 22 height 22
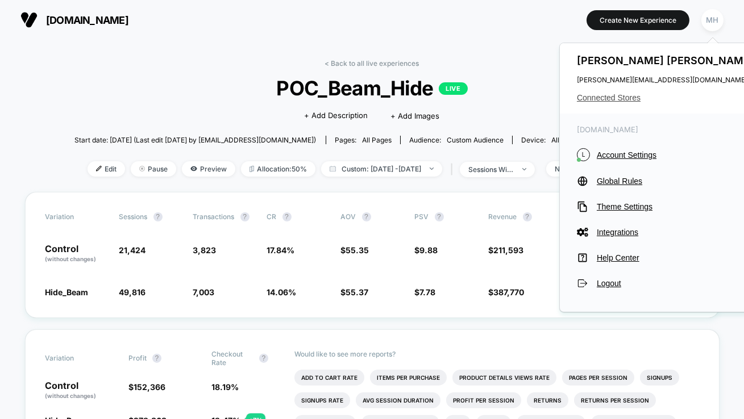
click at [627, 100] on span "Connected Stores" at bounding box center [667, 97] width 180 height 9
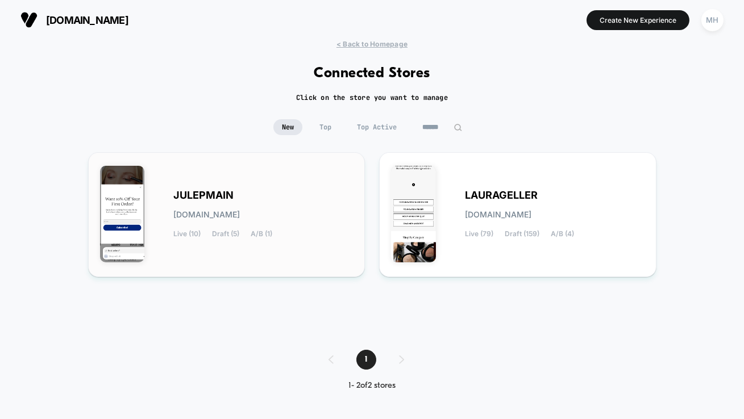
click at [290, 189] on div "JULEPMAIN [DOMAIN_NAME] Live (10) Draft (5) A/B (1)" at bounding box center [226, 214] width 253 height 101
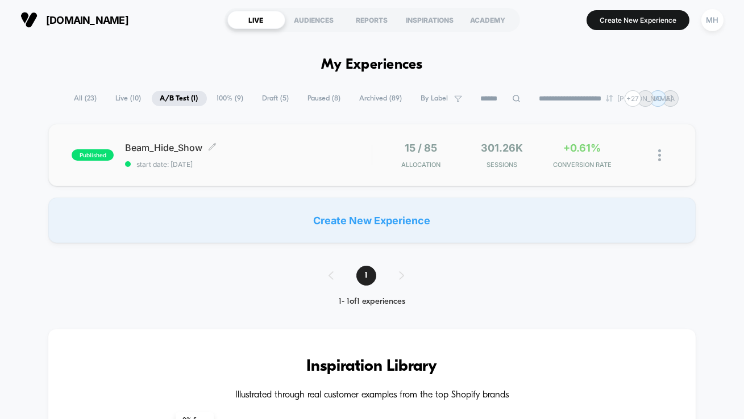
click at [334, 149] on span "Beam_Hide_Show Click to edit experience details" at bounding box center [248, 147] width 247 height 11
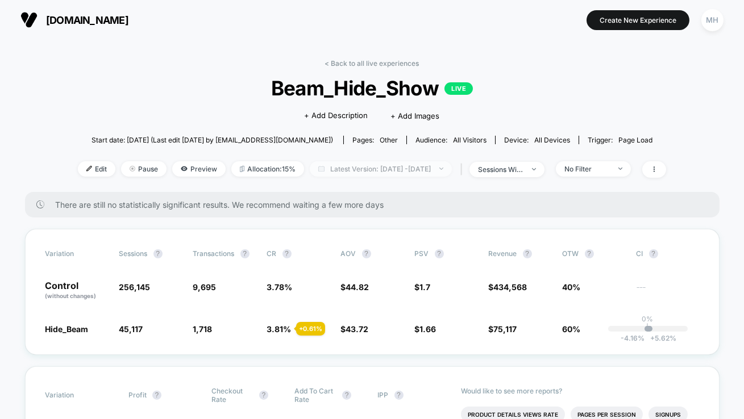
click at [370, 170] on span "Latest Version: [DATE] - [DATE]" at bounding box center [381, 168] width 142 height 15
select select "*"
select select "****"
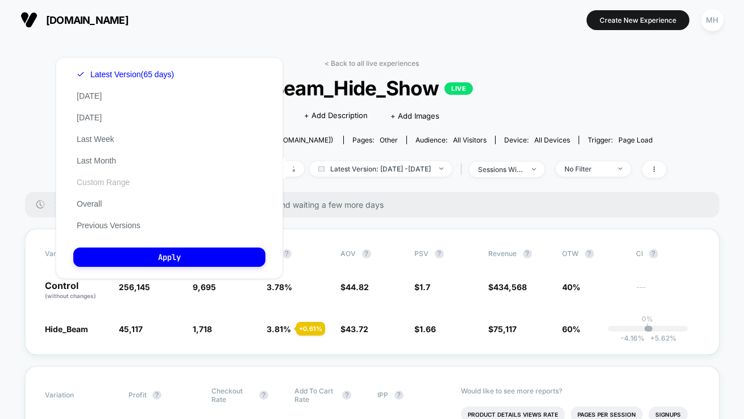
click at [112, 186] on button "Custom Range" at bounding box center [103, 182] width 60 height 10
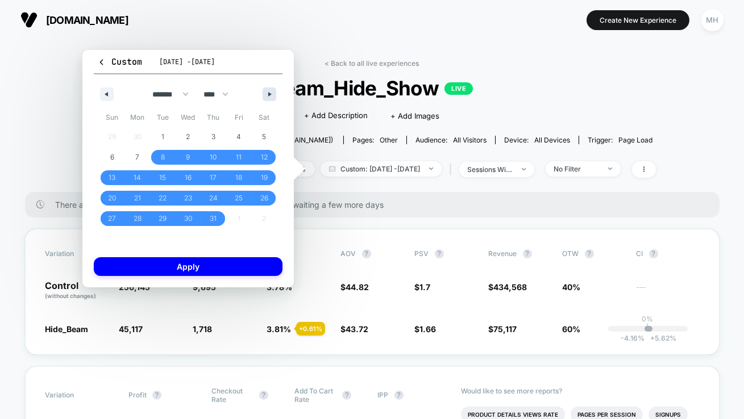
click at [268, 91] on button "button" at bounding box center [269, 94] width 14 height 14
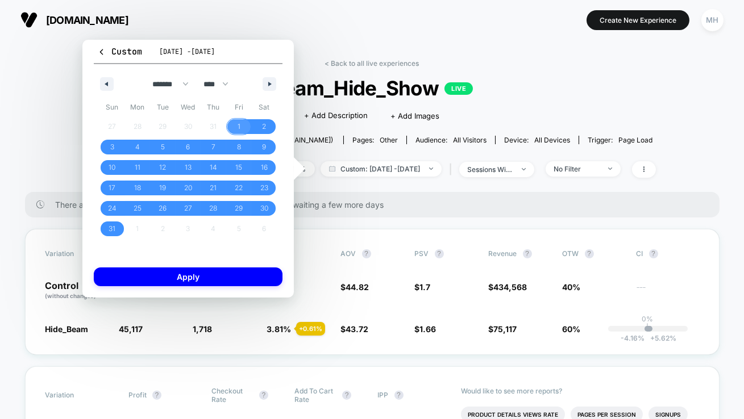
click at [236, 130] on span "1" at bounding box center [239, 126] width 26 height 15
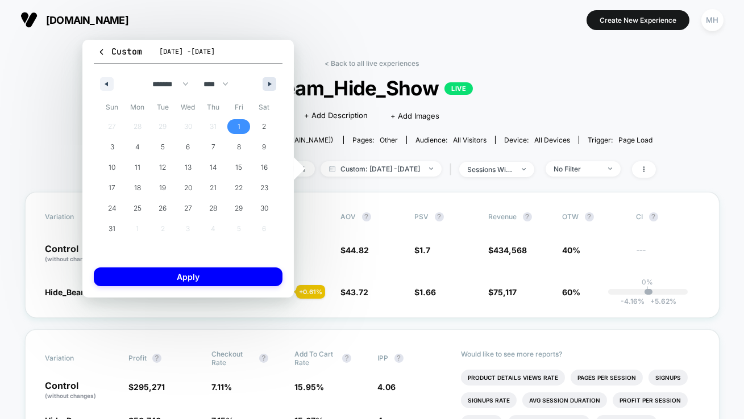
click at [265, 84] on button "button" at bounding box center [269, 84] width 14 height 14
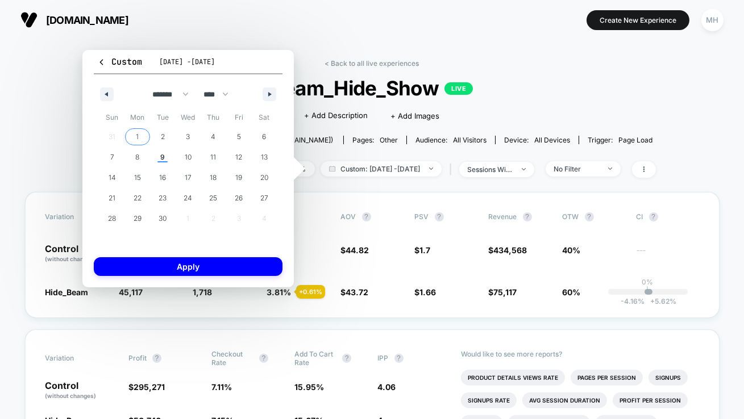
click at [136, 141] on span "1" at bounding box center [137, 137] width 3 height 20
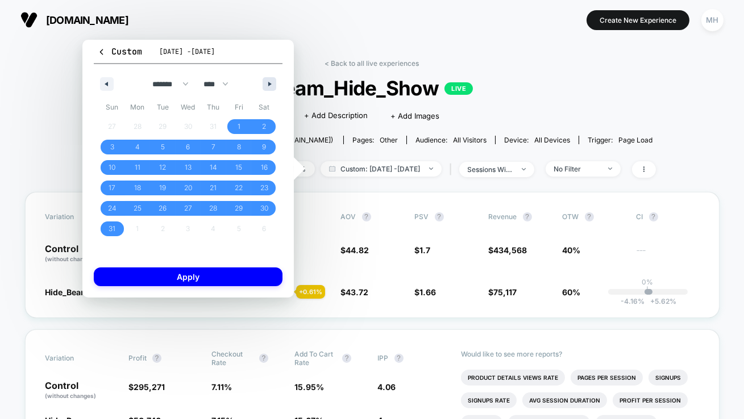
click at [268, 80] on button "button" at bounding box center [269, 84] width 14 height 14
select select "*"
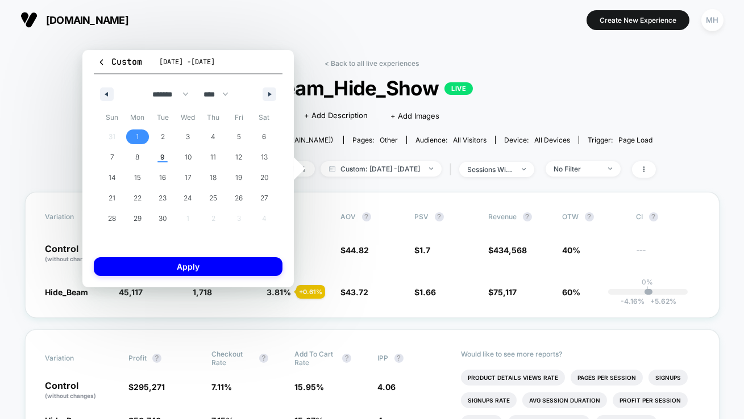
click at [136, 135] on span "1" at bounding box center [137, 137] width 3 height 20
click at [159, 156] on span "9" at bounding box center [163, 157] width 26 height 15
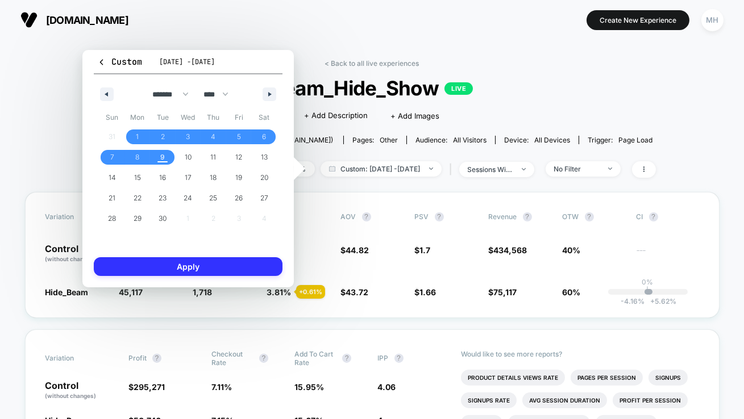
click at [200, 259] on button "Apply" at bounding box center [188, 266] width 189 height 19
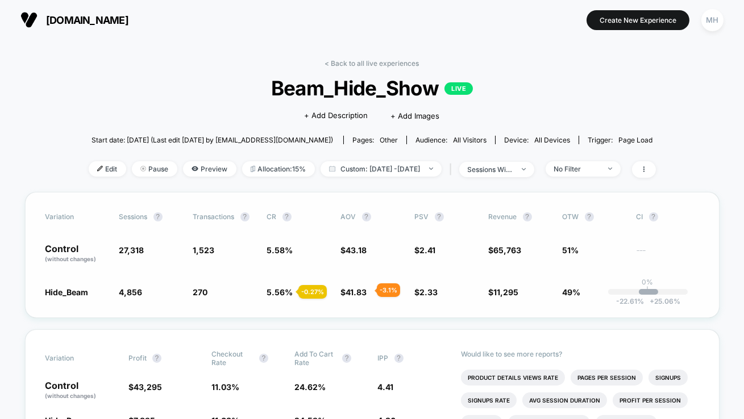
click at [361, 290] on span "41.83" at bounding box center [356, 292] width 21 height 10
click at [273, 290] on span "5.56 %" at bounding box center [280, 292] width 26 height 10
click at [399, 166] on span "Custom: [DATE] - [DATE]" at bounding box center [380, 168] width 121 height 15
select select "*"
select select "****"
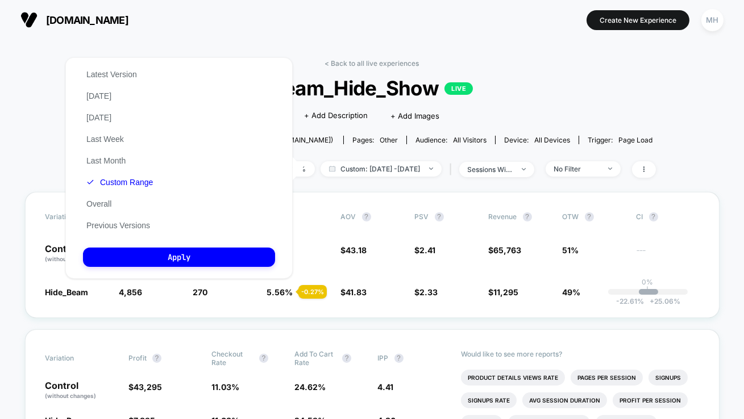
click at [134, 194] on div "Latest Version [DATE] [DATE] Last Week Last Month Custom Range Overall Previous…" at bounding box center [119, 150] width 73 height 173
click at [134, 178] on button "Custom Range" at bounding box center [119, 182] width 73 height 10
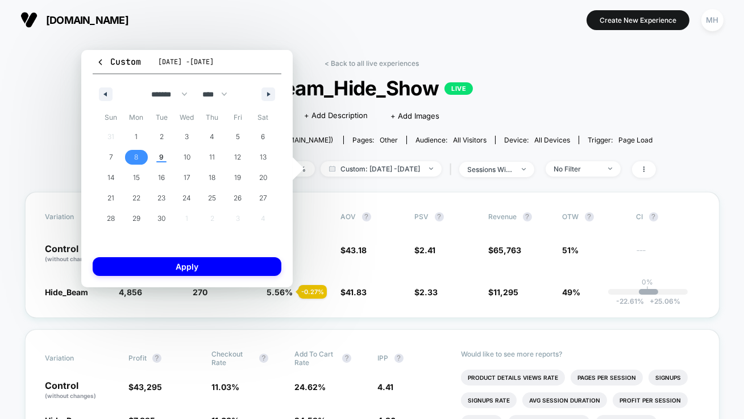
click at [135, 153] on span "8" at bounding box center [136, 157] width 4 height 20
click at [160, 152] on span "9" at bounding box center [161, 157] width 5 height 20
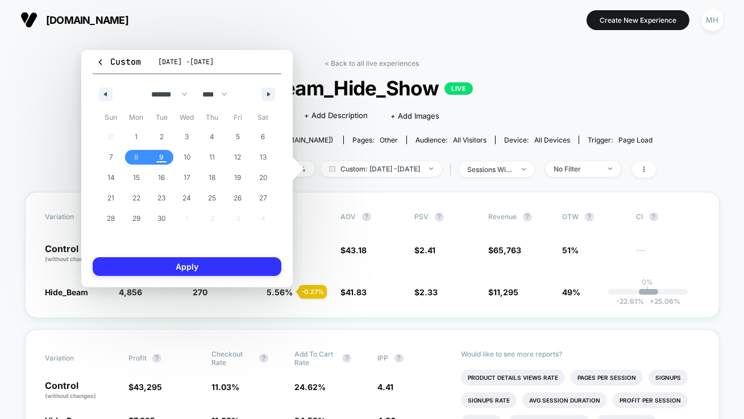
click at [197, 265] on button "Apply" at bounding box center [187, 266] width 189 height 19
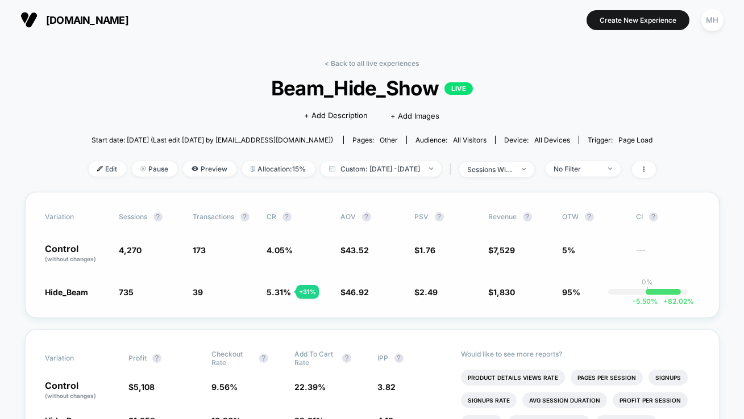
click at [351, 299] on div "Variation Sessions ? Transactions ? CR ? AOV ? PSV ? Revenue ? OTW ? CI ? Contr…" at bounding box center [372, 255] width 694 height 126
click at [272, 294] on span "5.31 %" at bounding box center [279, 292] width 24 height 10
click at [277, 293] on span "5.31 %" at bounding box center [279, 292] width 24 height 10
click at [394, 168] on span "Custom: [DATE] - [DATE]" at bounding box center [380, 168] width 121 height 15
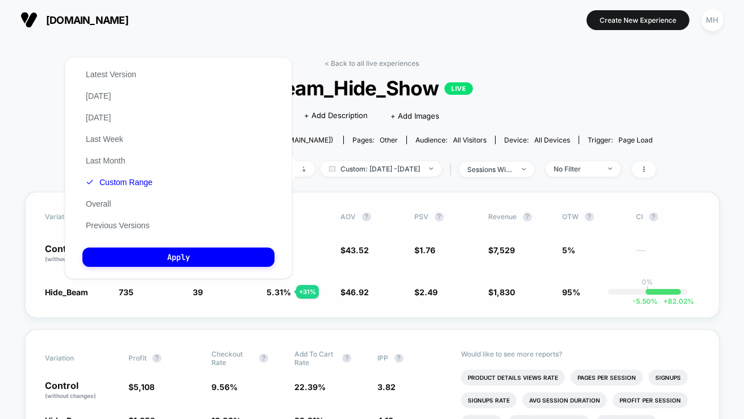
click at [405, 281] on div "Variation Sessions ? Transactions ? CR ? AOV ? PSV ? Revenue ? OTW ? CI ? Contr…" at bounding box center [372, 255] width 694 height 126
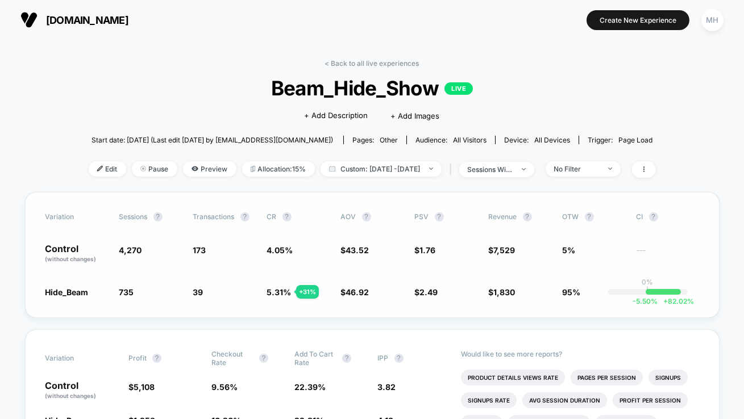
click at [277, 290] on span "5.31 %" at bounding box center [279, 292] width 24 height 10
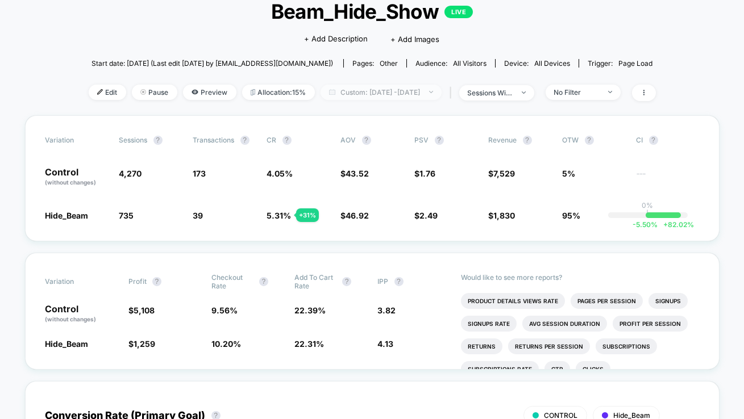
scroll to position [90, 0]
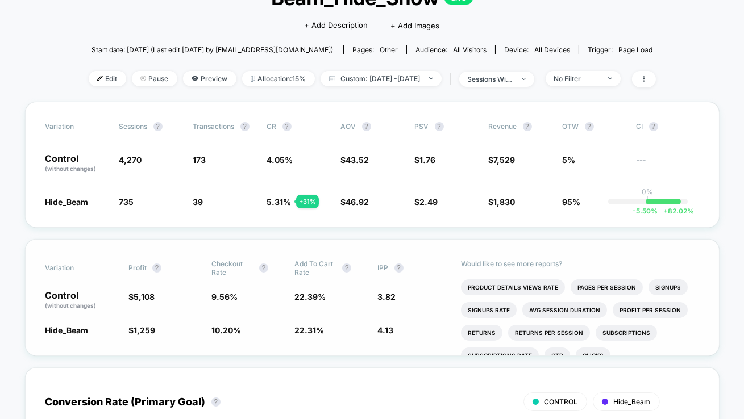
click at [225, 326] on span "10.20 %" at bounding box center [226, 331] width 30 height 10
